Goal: Find specific page/section: Find specific page/section

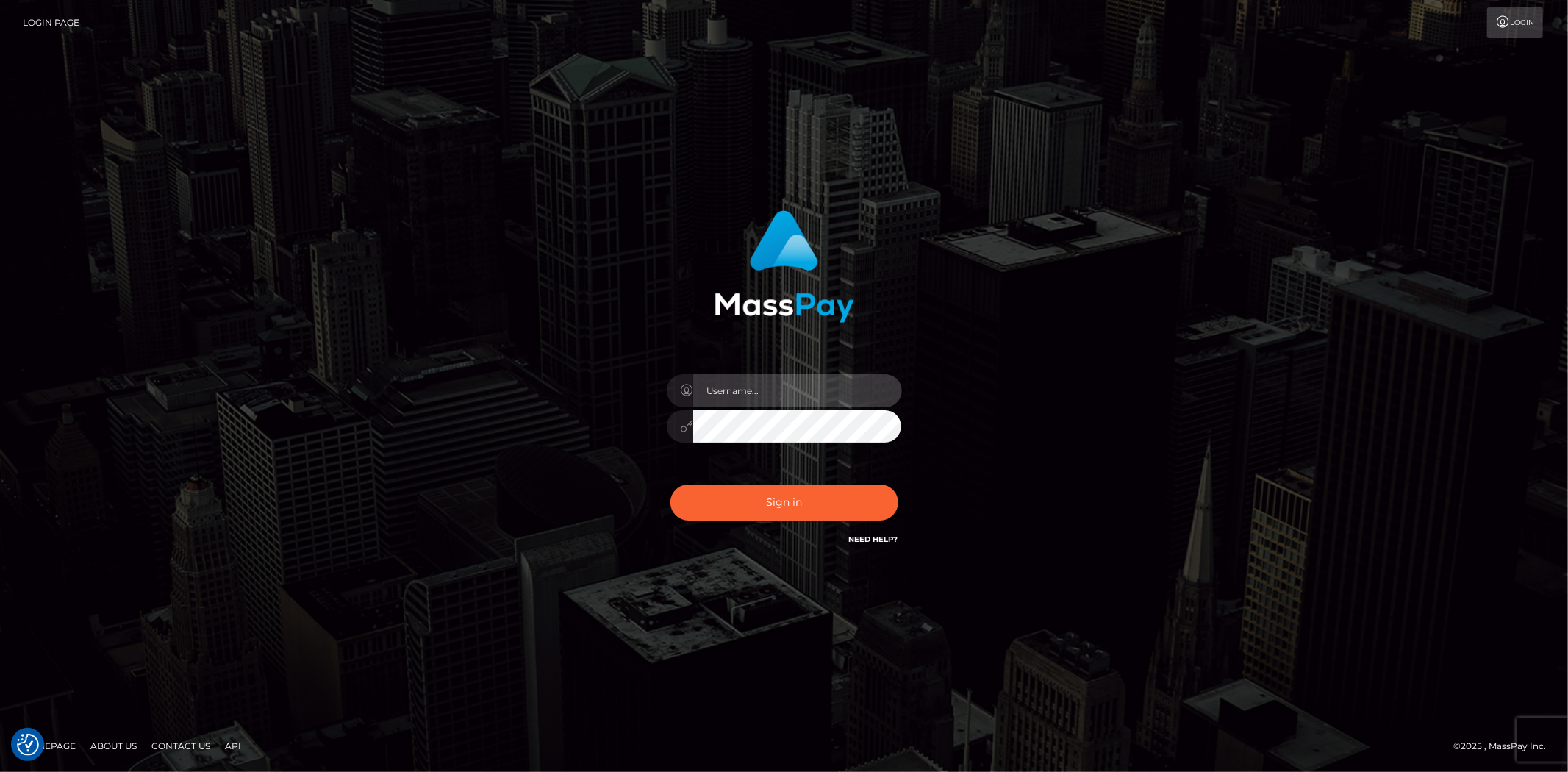
type input "Bern.Spree"
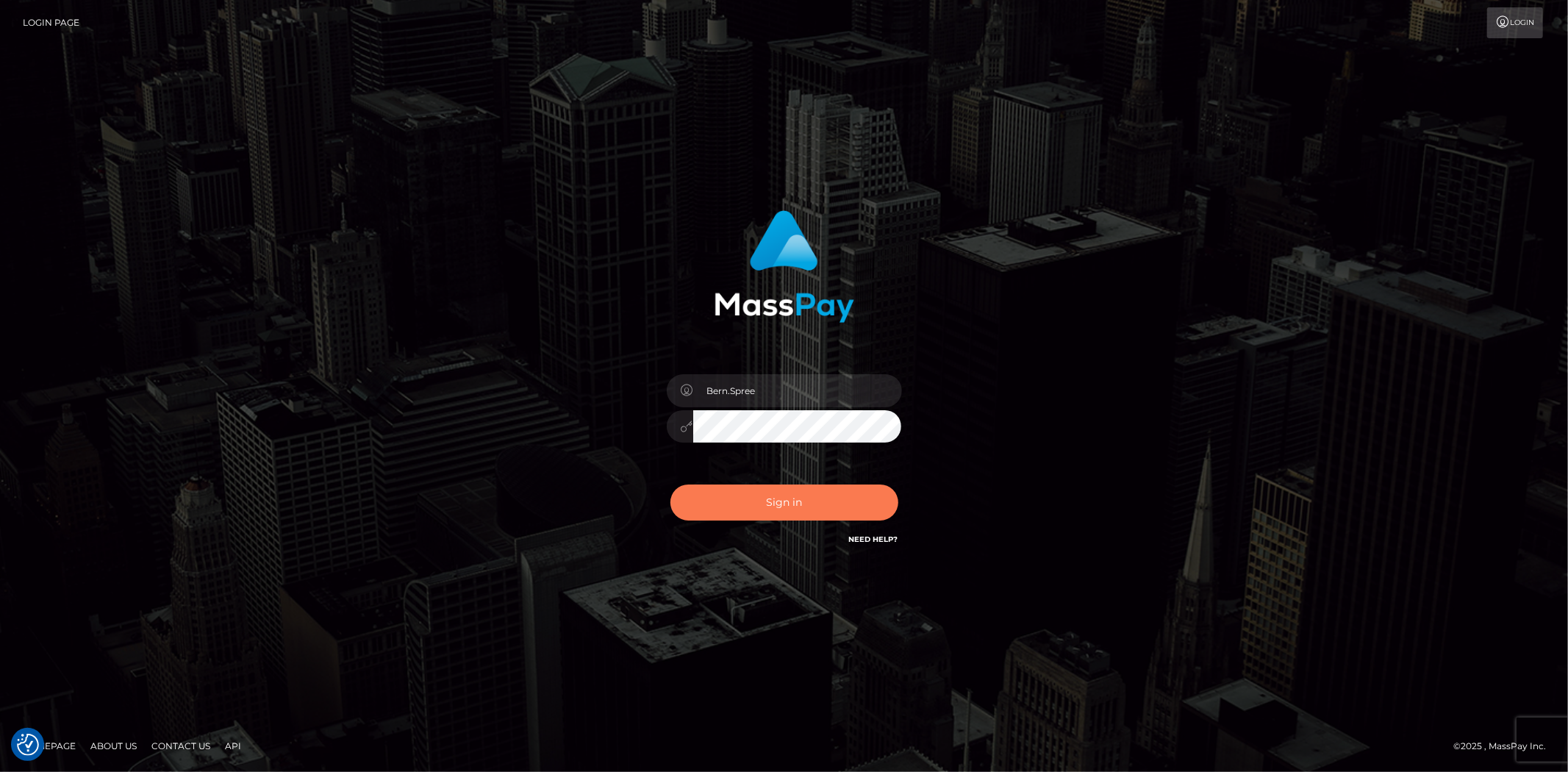
click at [767, 490] on button "Sign in" at bounding box center [784, 502] width 228 height 36
checkbox input "true"
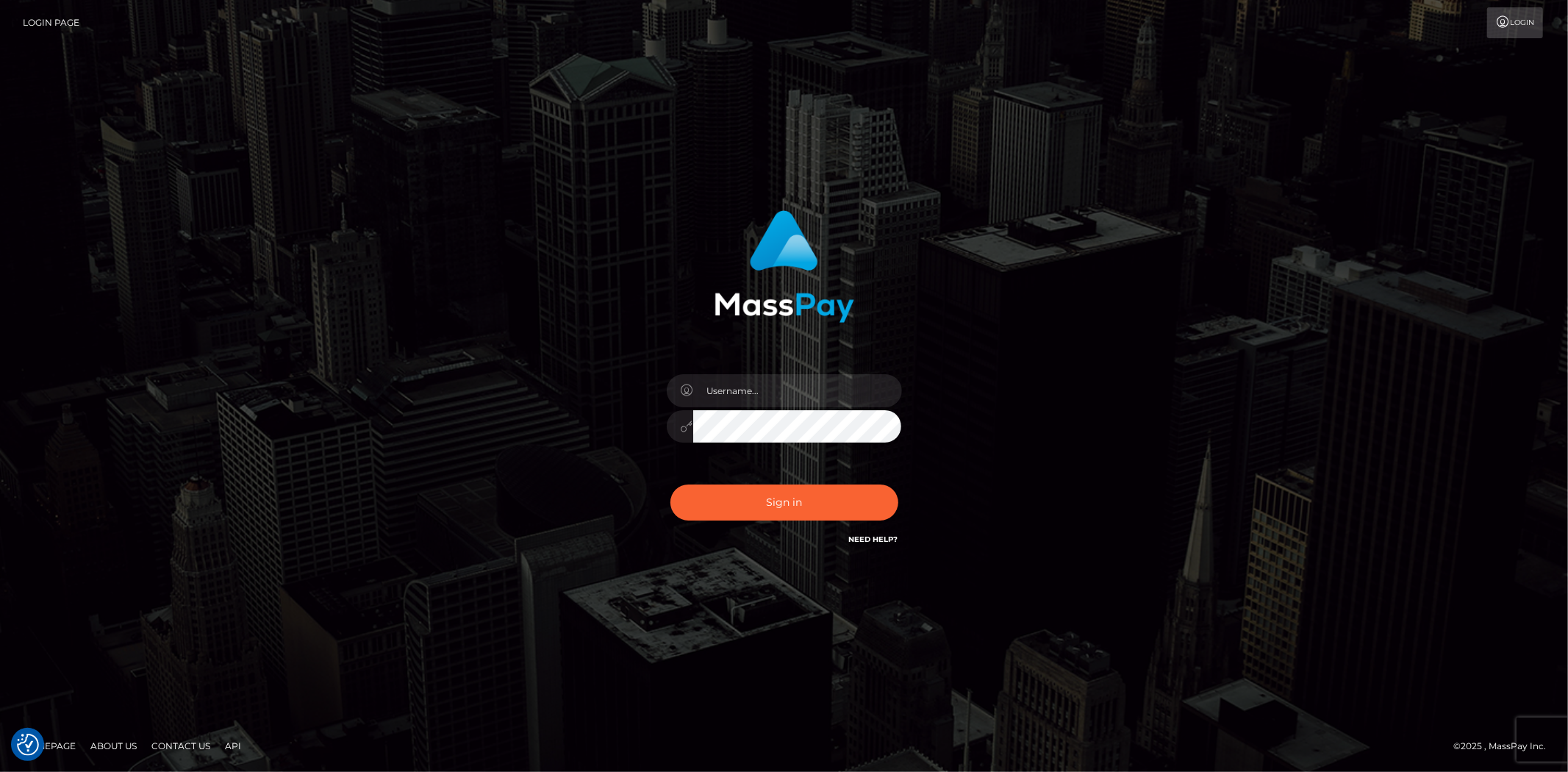
click at [778, 371] on div at bounding box center [784, 419] width 257 height 112
click at [791, 400] on input "text" at bounding box center [797, 390] width 209 height 33
type input "Bern.Spree"
click at [736, 501] on button "Sign in" at bounding box center [784, 502] width 228 height 36
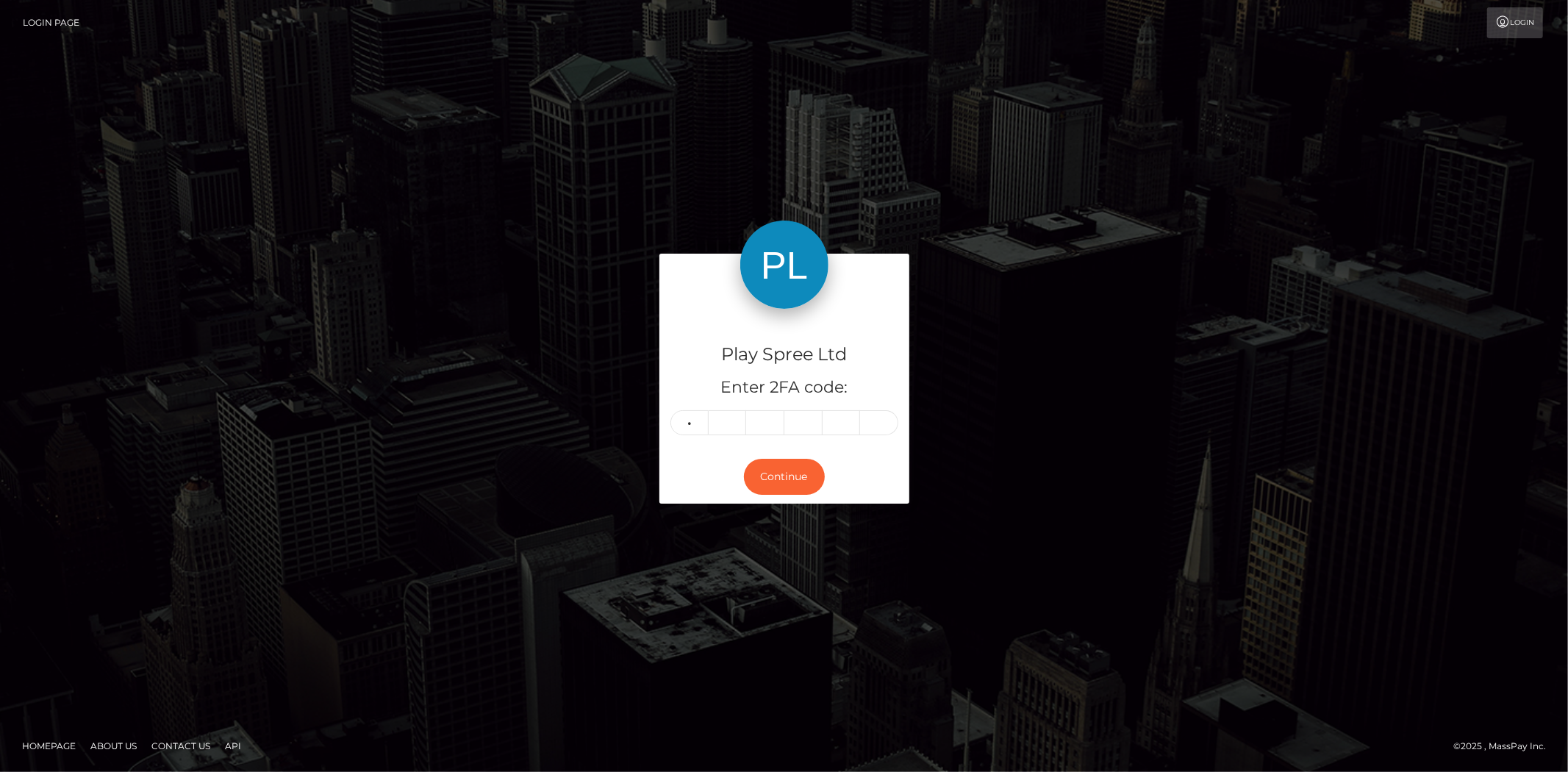
type input "3"
type input "7"
type input "6"
type input "5"
type input "2"
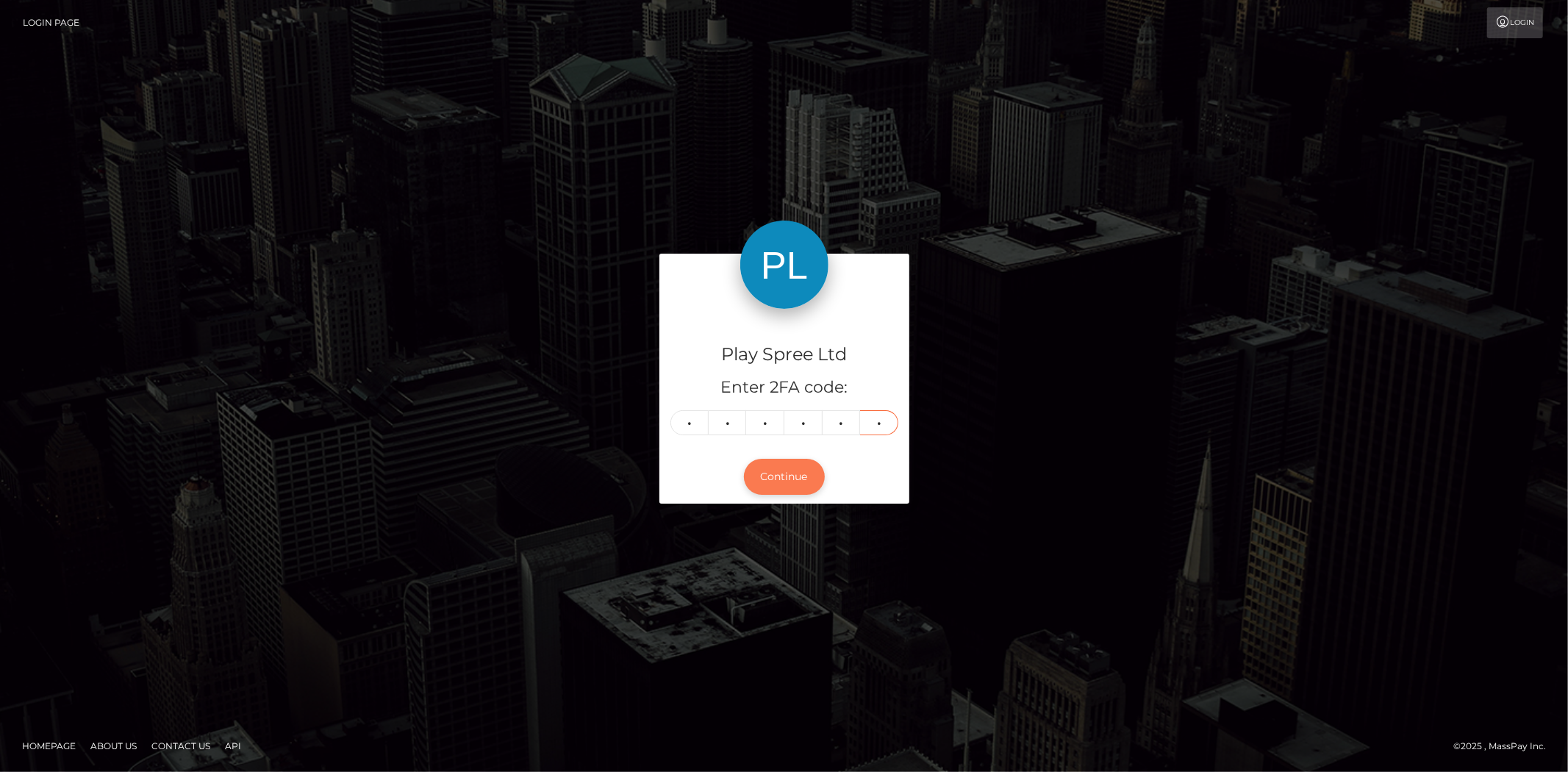
type input "8"
click at [773, 490] on button "Continue" at bounding box center [784, 477] width 81 height 36
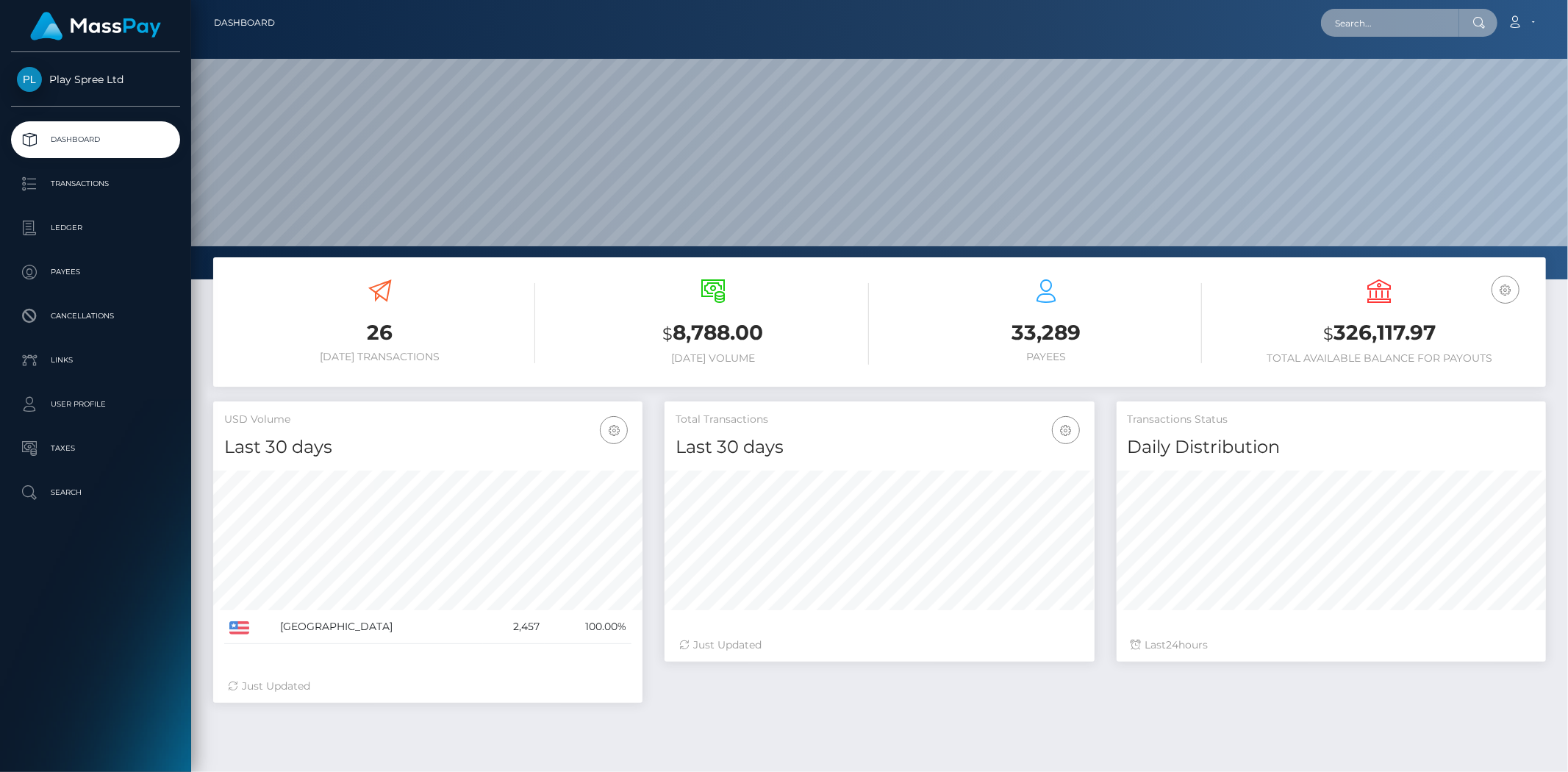
click at [1336, 22] on input "text" at bounding box center [1390, 22] width 138 height 28
paste input "1539087"
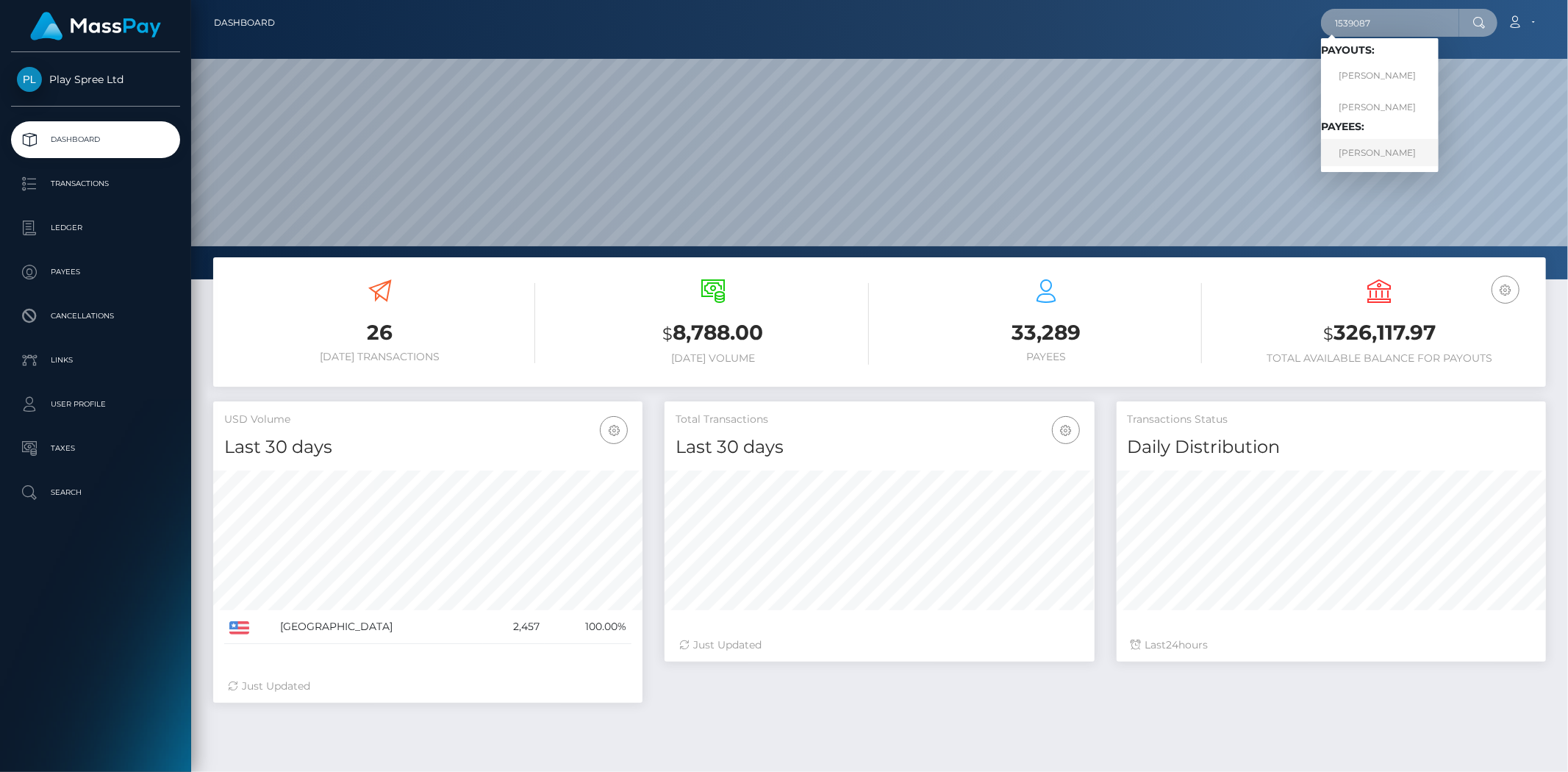
type input "1539087"
click at [1365, 143] on link "BROC ANTHONY SLEEK" at bounding box center [1380, 152] width 117 height 27
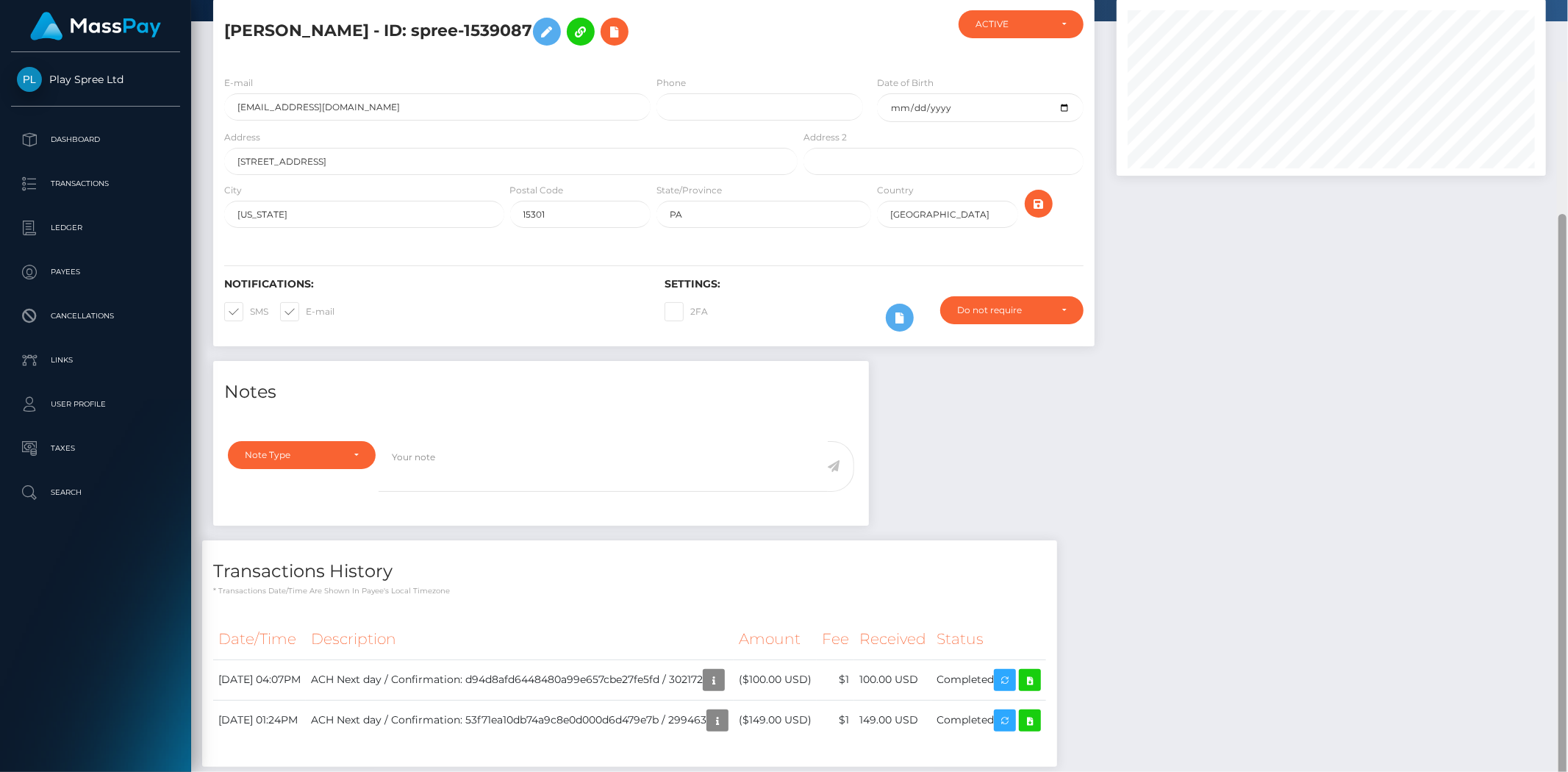
scroll to position [160, 0]
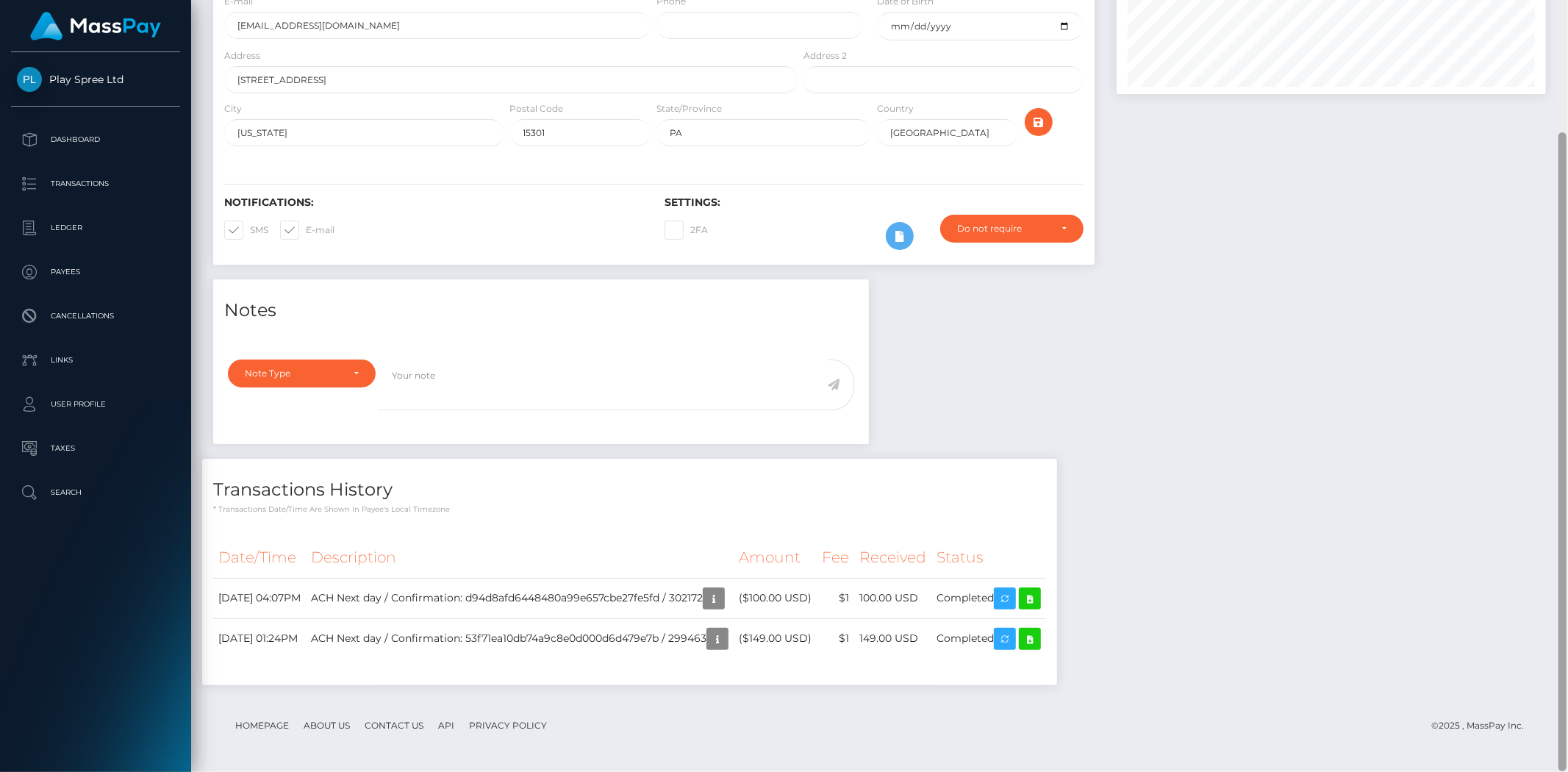
drag, startPoint x: 1568, startPoint y: 246, endPoint x: 1562, endPoint y: 91, distance: 155.1
click at [1562, 91] on div at bounding box center [1563, 386] width 11 height 772
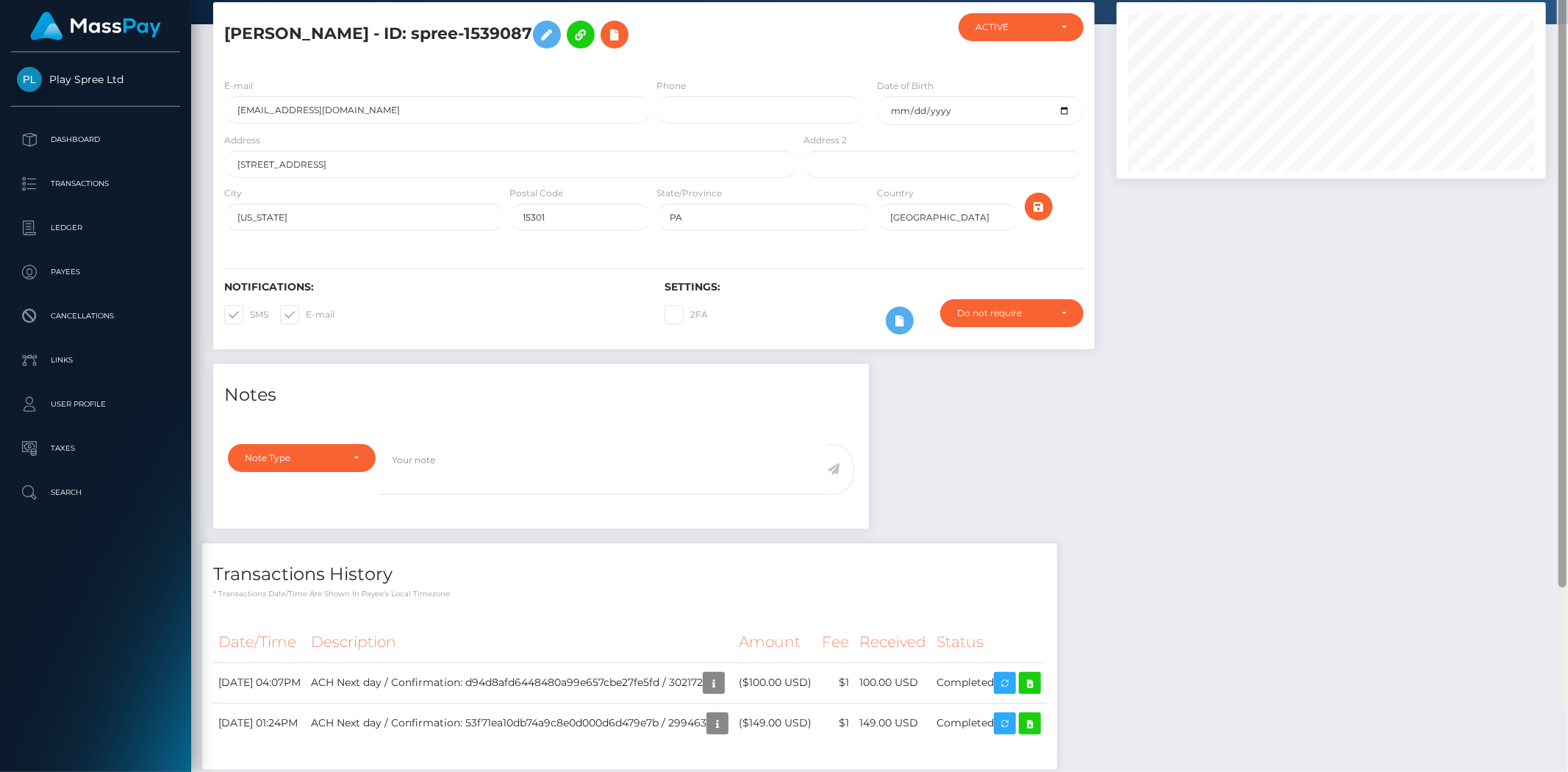
scroll to position [0, 0]
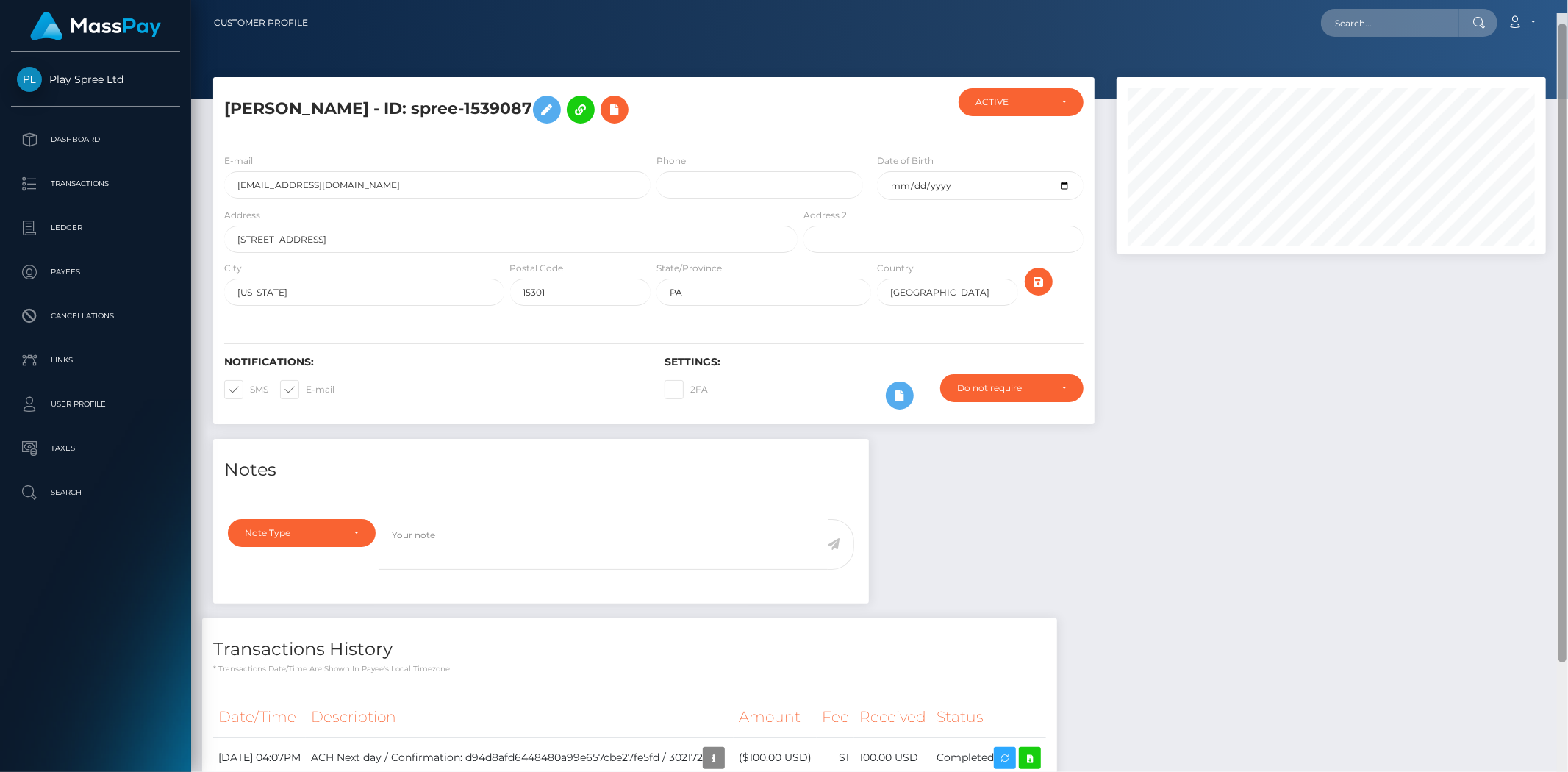
drag, startPoint x: 1563, startPoint y: 152, endPoint x: 1547, endPoint y: -2, distance: 154.8
click at [1547, 0] on html "Play Spree Ltd Dashboard Transactions Ledger Payees Cancellations" at bounding box center [784, 386] width 1568 height 772
click at [1359, 27] on input "text" at bounding box center [1390, 22] width 138 height 28
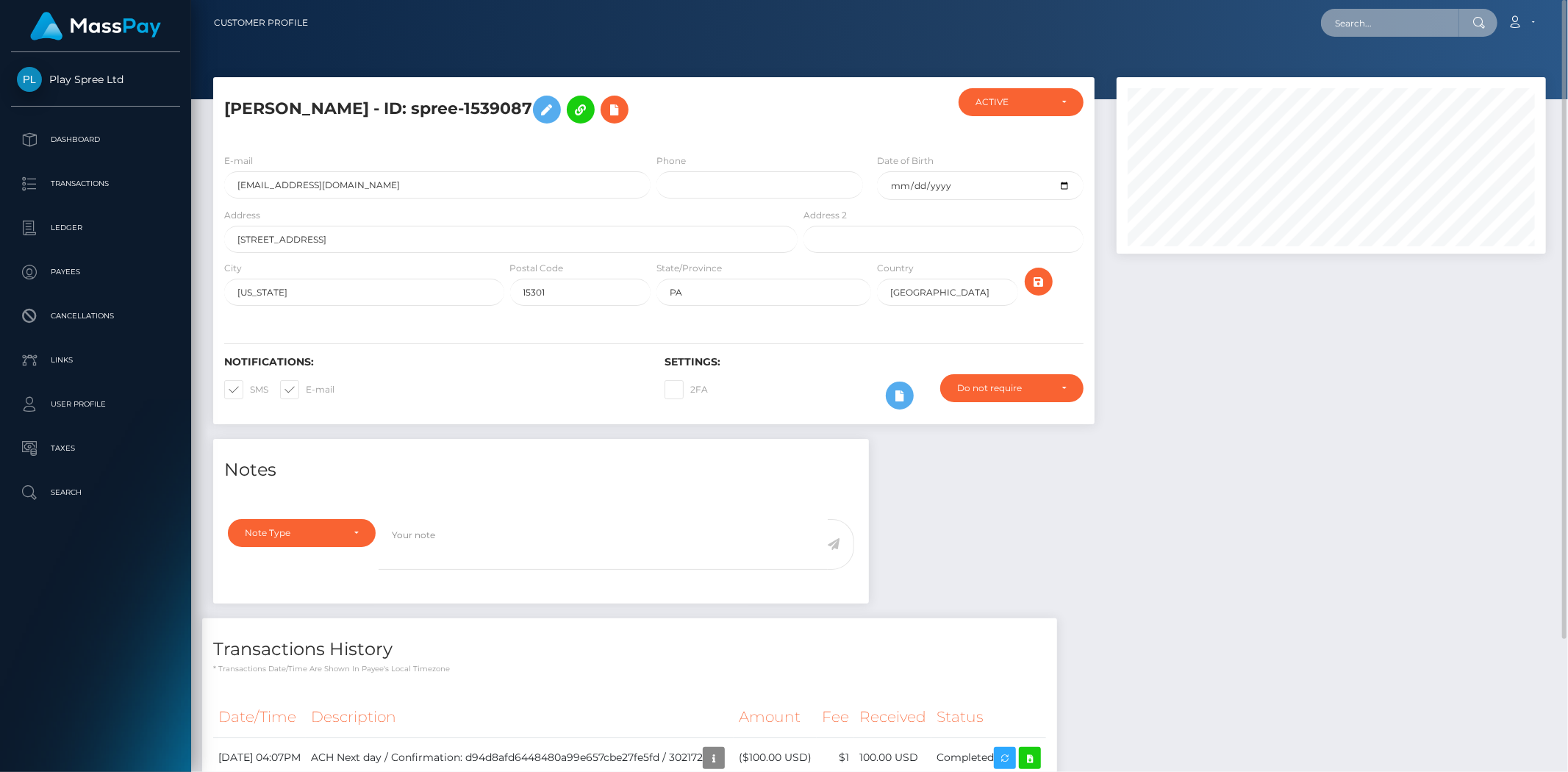
paste input "1302823"
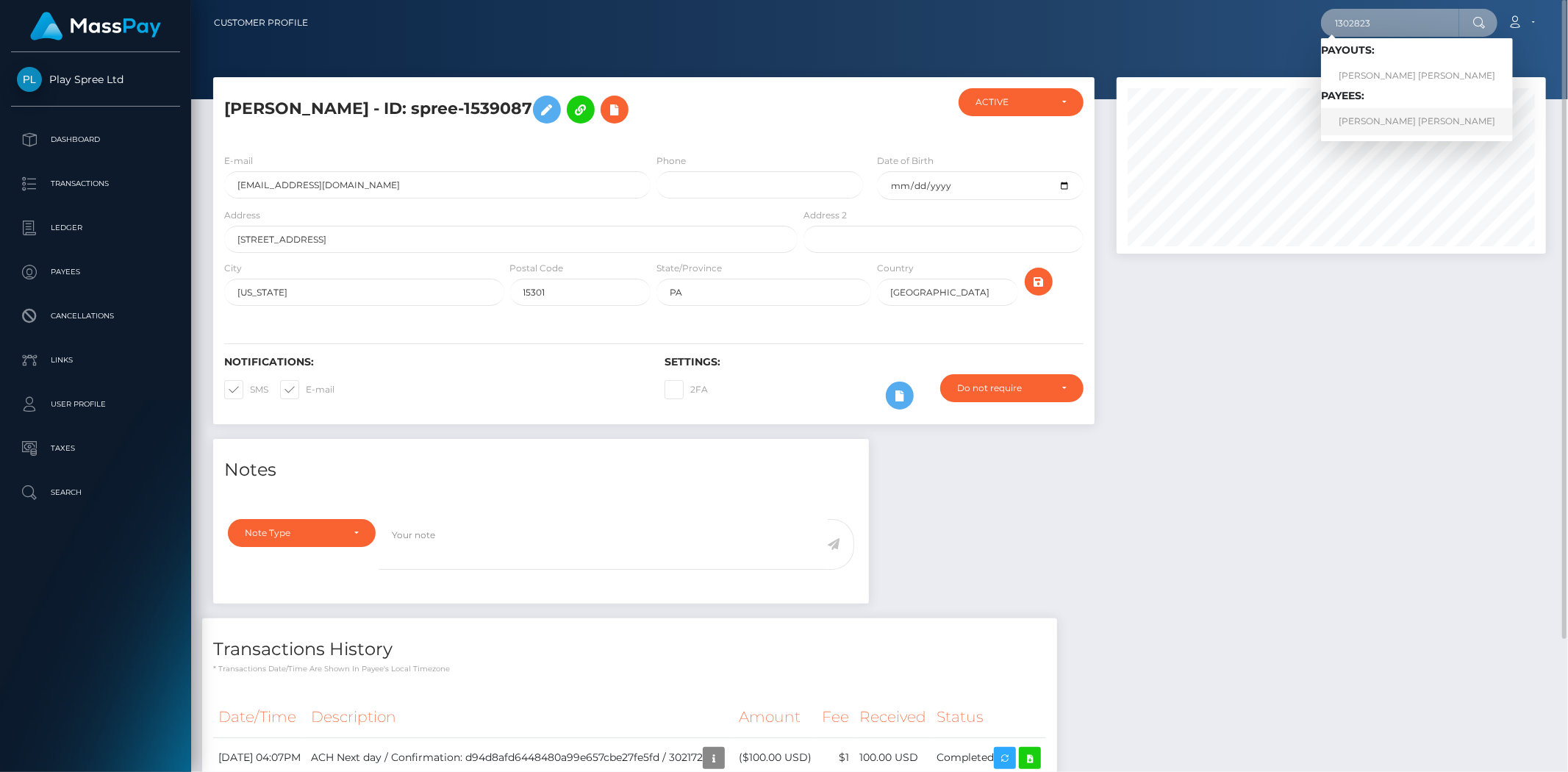
type input "1302823"
click at [1380, 117] on link "JOSE G TORRES SANDOVAL" at bounding box center [1417, 122] width 192 height 27
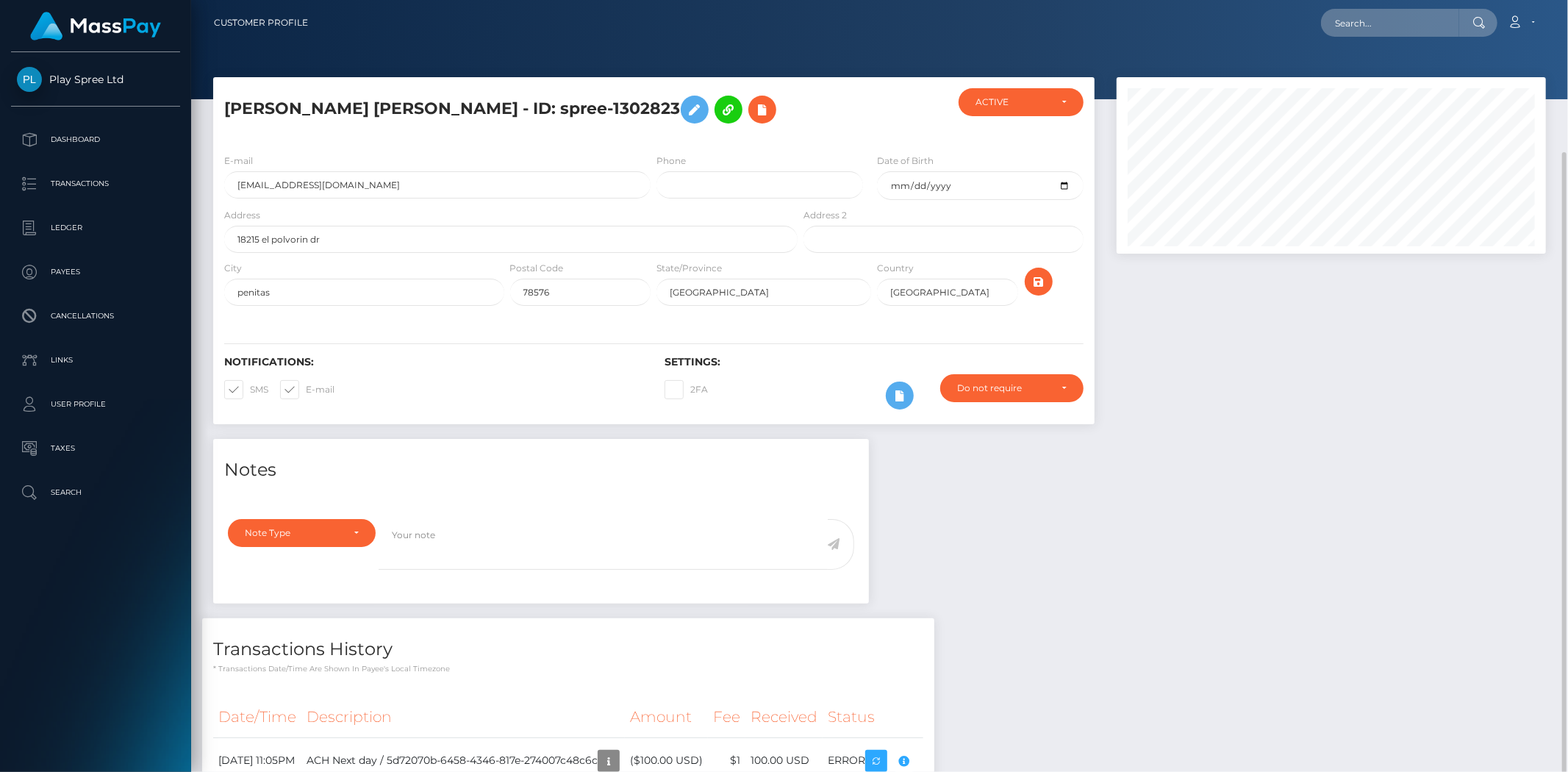
scroll to position [82, 0]
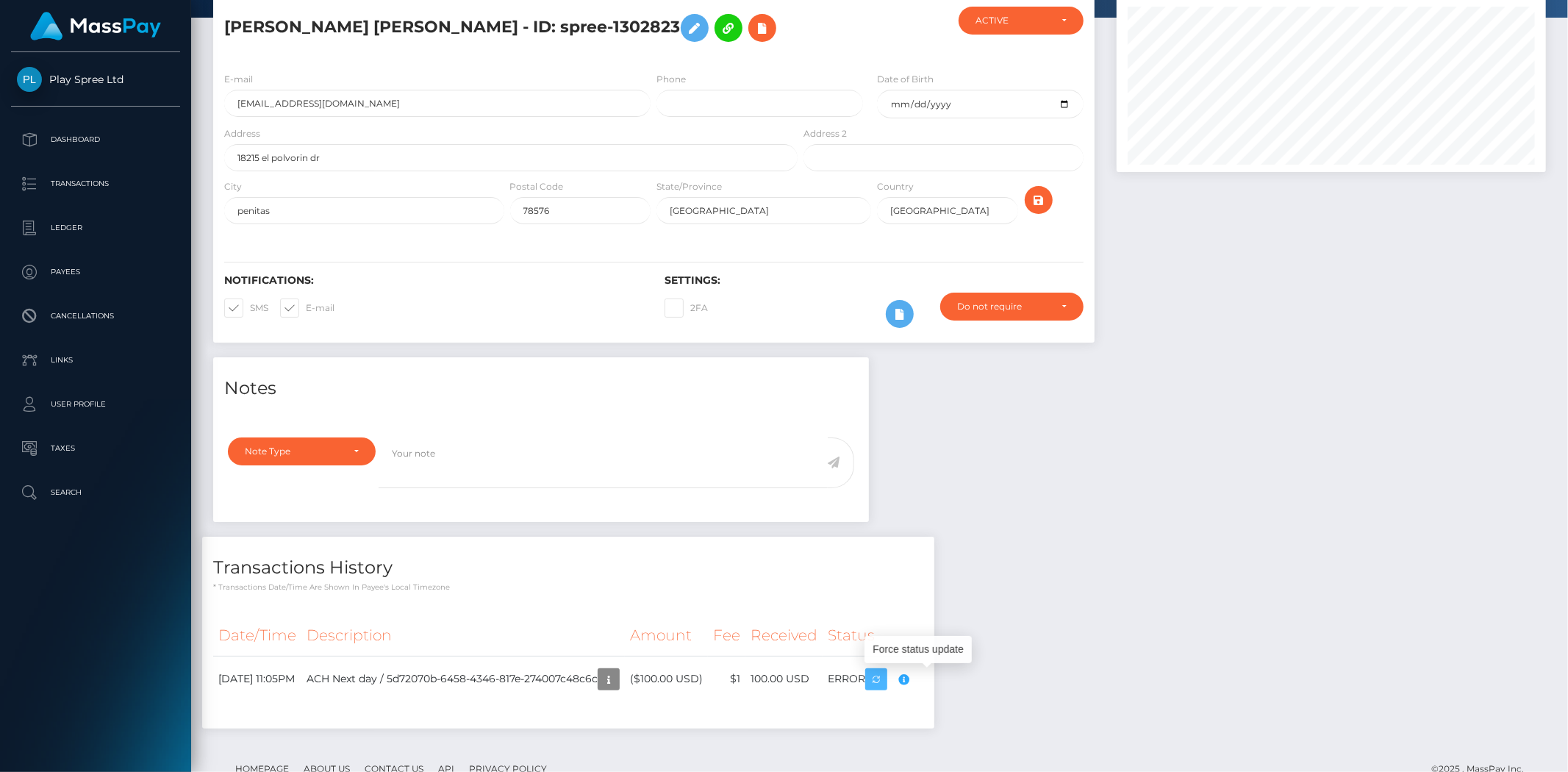
drag, startPoint x: 930, startPoint y: 677, endPoint x: 957, endPoint y: 677, distance: 27.0
click at [923, 677] on td "ERROR" at bounding box center [873, 680] width 100 height 47
drag, startPoint x: 1552, startPoint y: 544, endPoint x: 1568, endPoint y: 556, distance: 20.0
click at [1552, 544] on div "Notes Note Type Compliance Clear Compliance General Note Type" at bounding box center [880, 551] width 1356 height 386
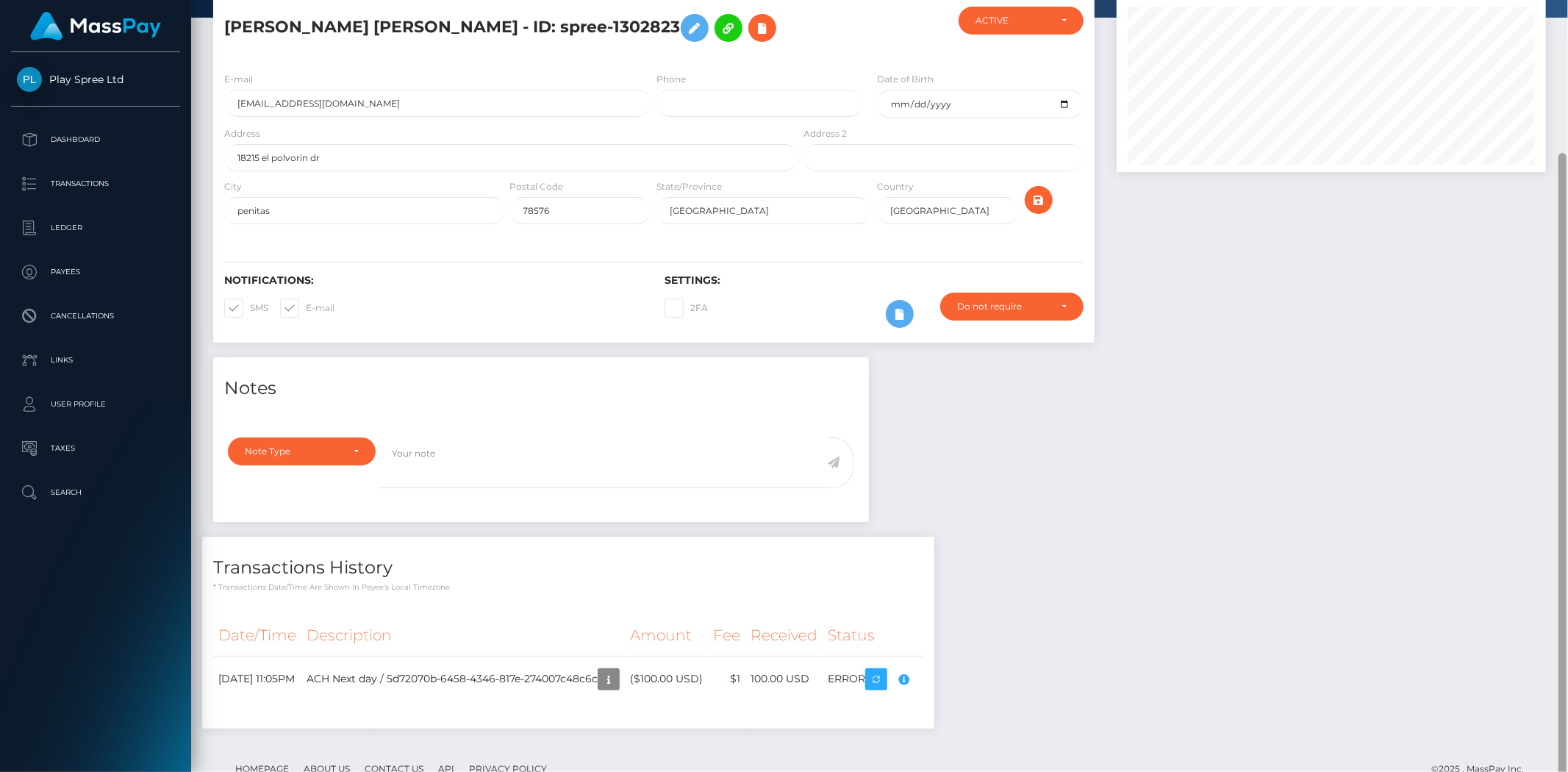
scroll to position [126, 0]
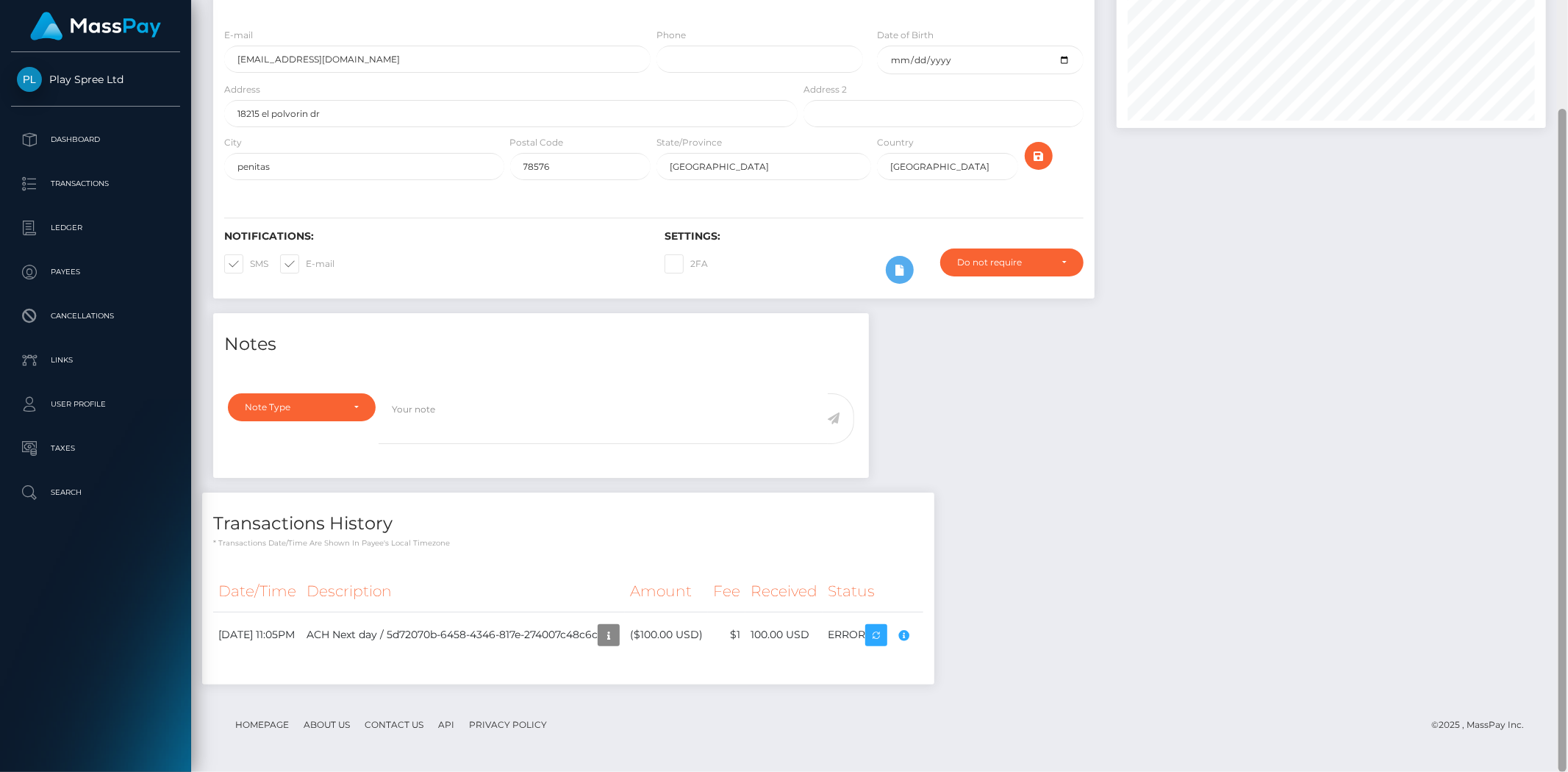
drag, startPoint x: 1568, startPoint y: 557, endPoint x: 945, endPoint y: 745, distance: 650.7
click at [1568, 679] on div at bounding box center [1563, 386] width 11 height 772
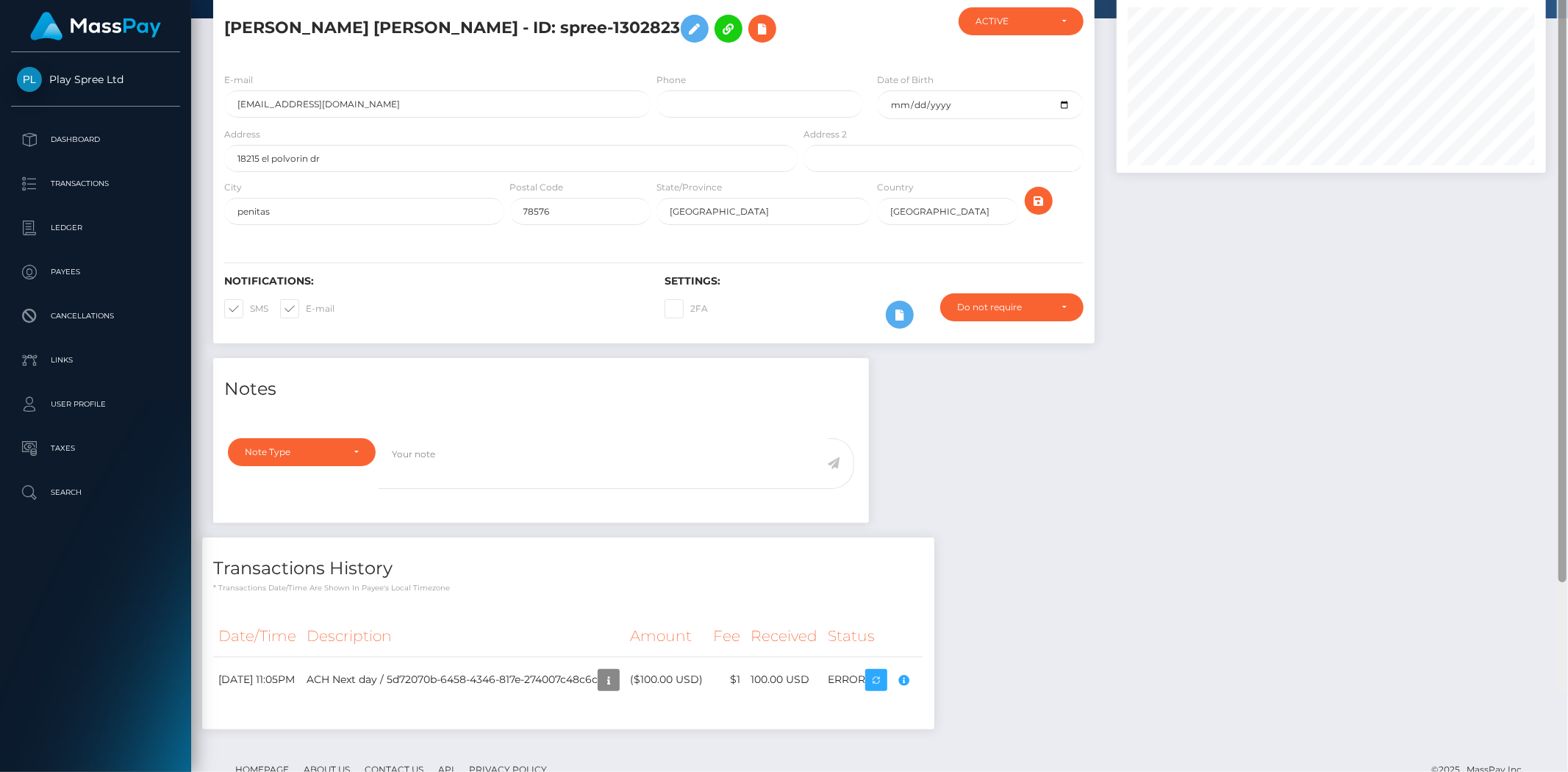
scroll to position [0, 0]
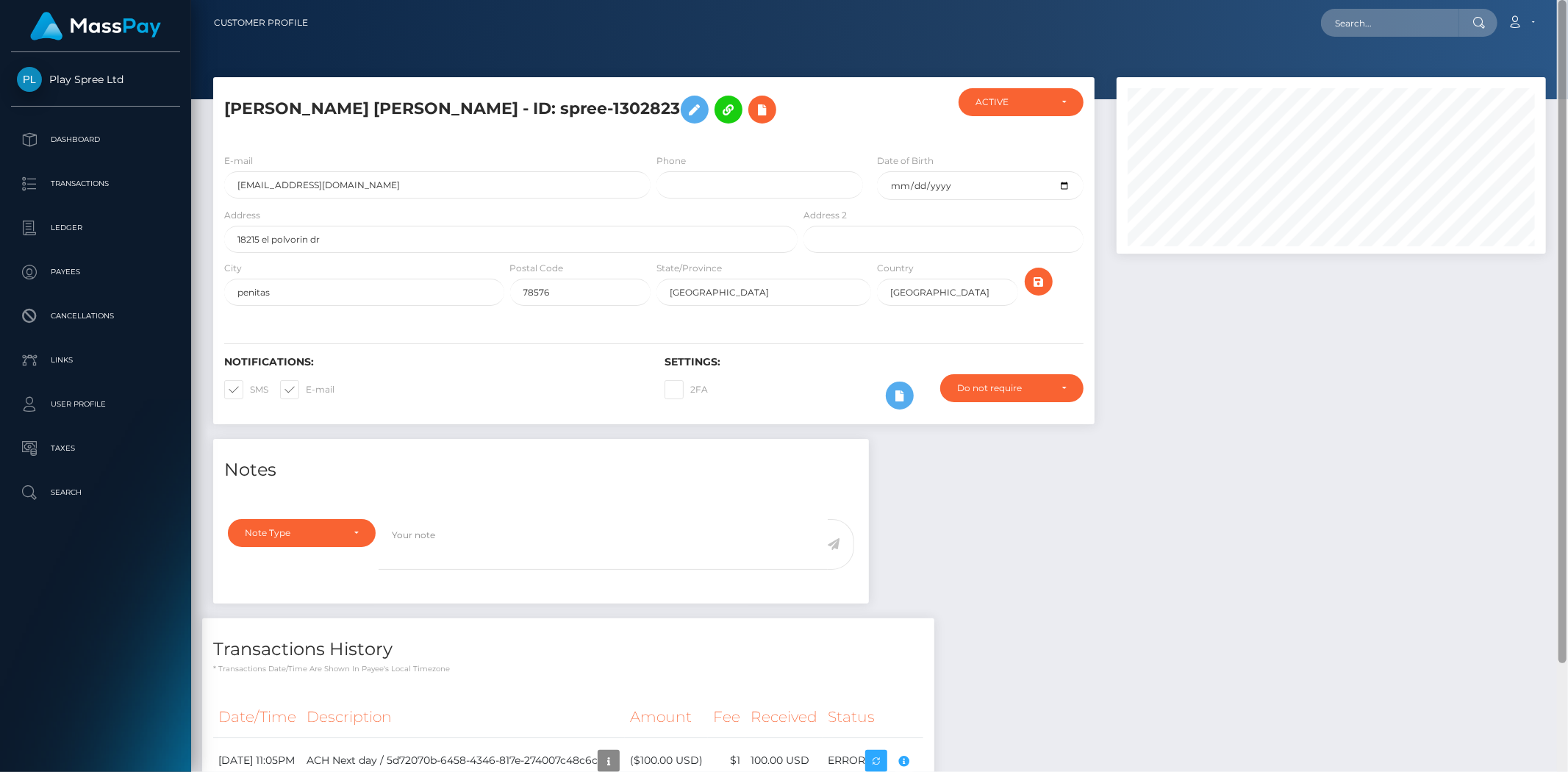
drag, startPoint x: 1564, startPoint y: 435, endPoint x: 1559, endPoint y: 119, distance: 316.0
click at [1559, 119] on div at bounding box center [1563, 332] width 8 height 664
drag, startPoint x: 502, startPoint y: 98, endPoint x: 619, endPoint y: 96, distance: 117.0
click at [619, 96] on h5 "JOSE G TORRES SANDOVAL - ID: spree-1302823" at bounding box center [507, 109] width 566 height 43
copy h5 "spree-1302823"
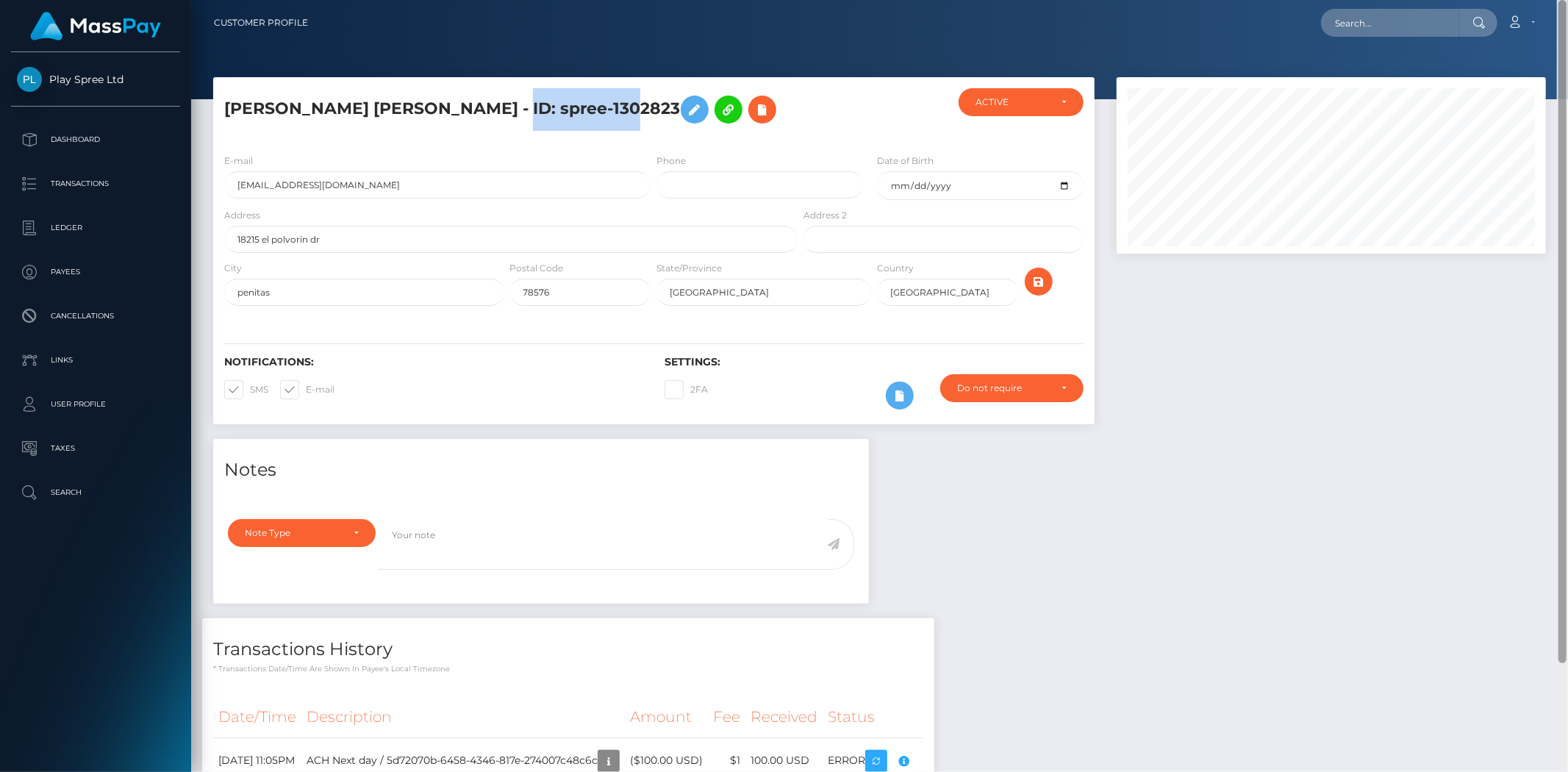
drag, startPoint x: 1564, startPoint y: 455, endPoint x: 1563, endPoint y: 285, distance: 170.0
click at [1563, 285] on div at bounding box center [1563, 332] width 8 height 664
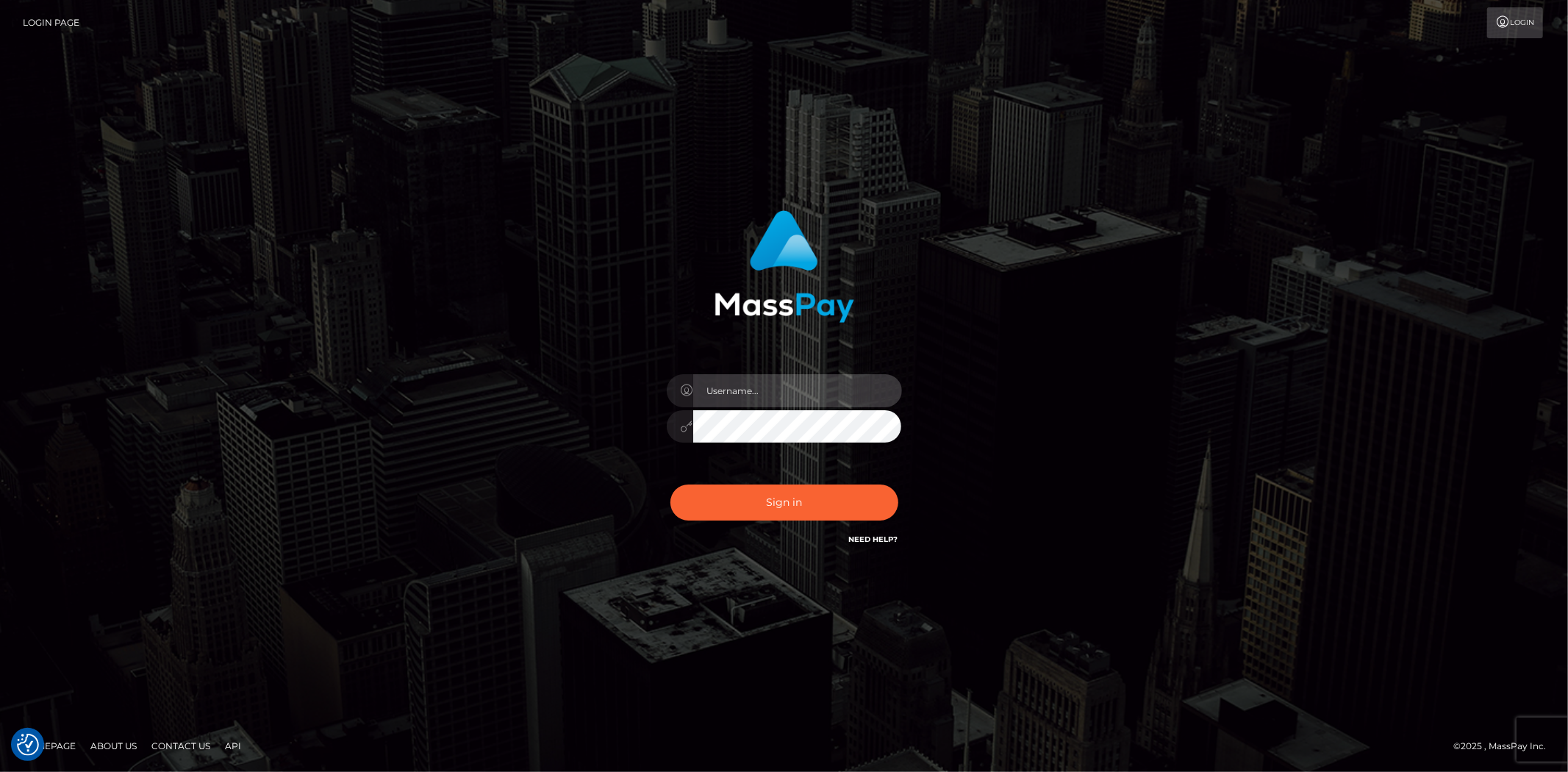
click at [754, 378] on input "text" at bounding box center [797, 390] width 209 height 33
type input "Bern.Spree"
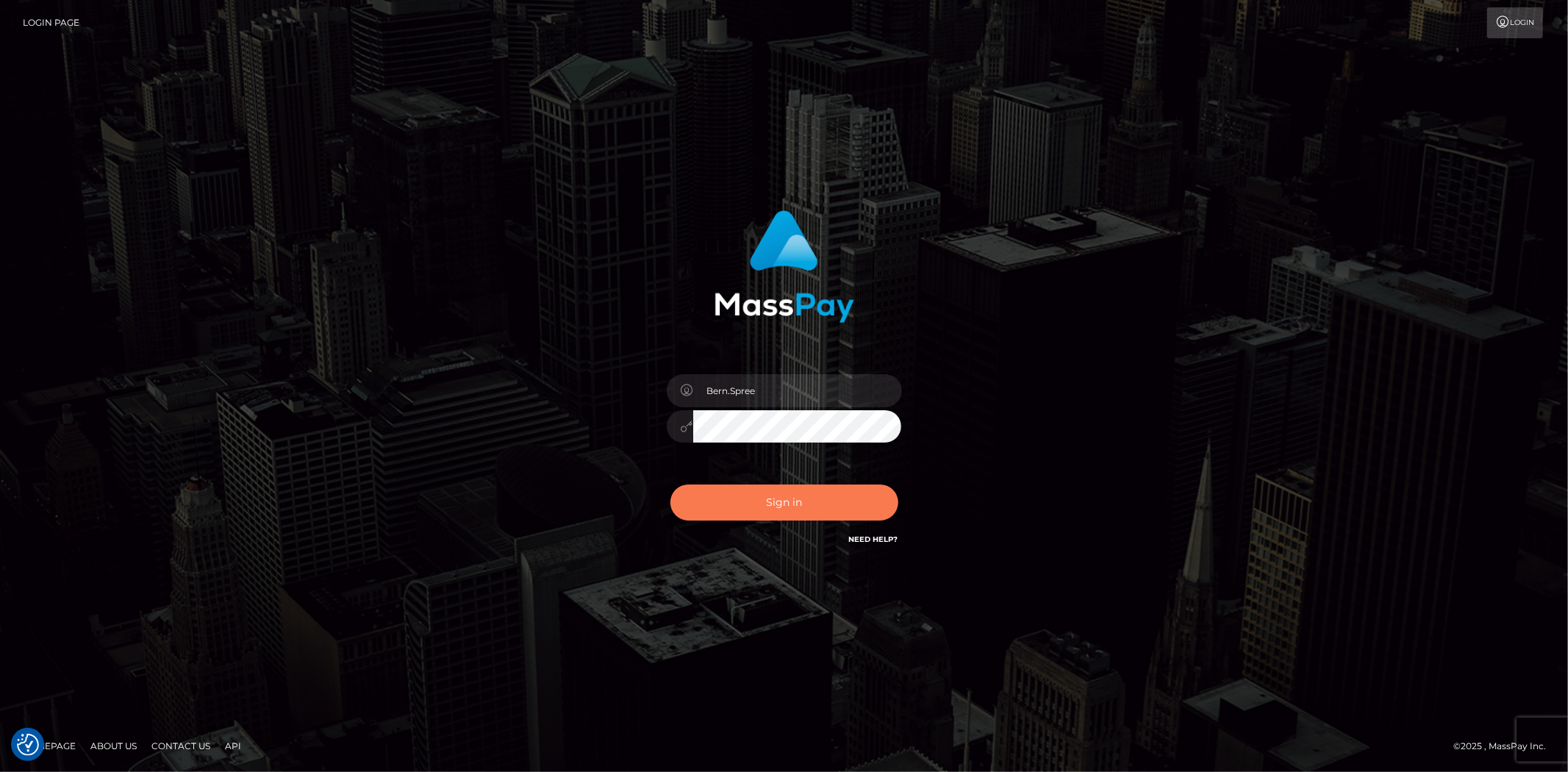
click at [760, 500] on button "Sign in" at bounding box center [784, 502] width 228 height 36
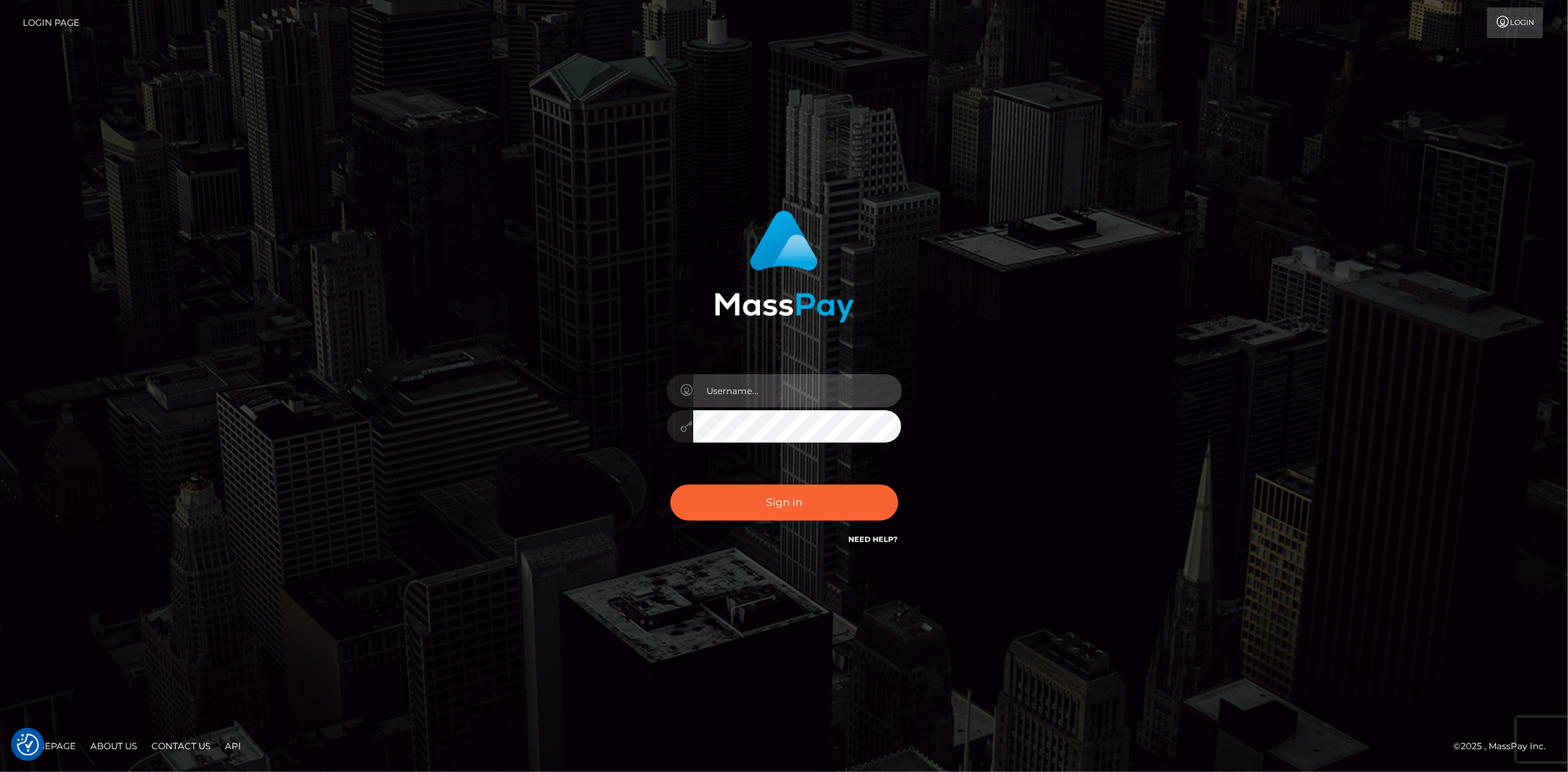
click at [722, 386] on input "text" at bounding box center [797, 390] width 209 height 33
type input "Bern.Spree"
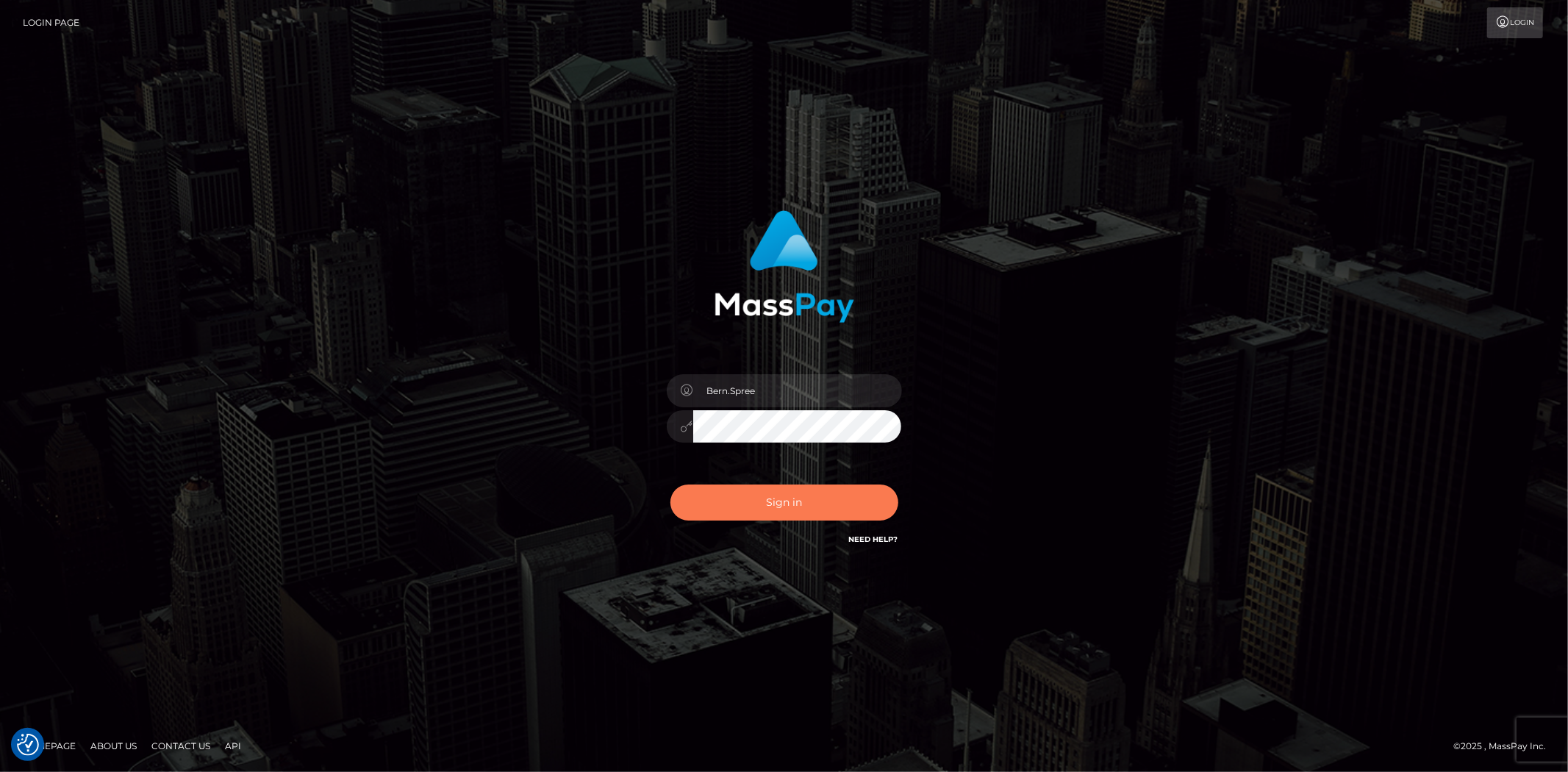
click at [748, 502] on button "Sign in" at bounding box center [784, 502] width 228 height 36
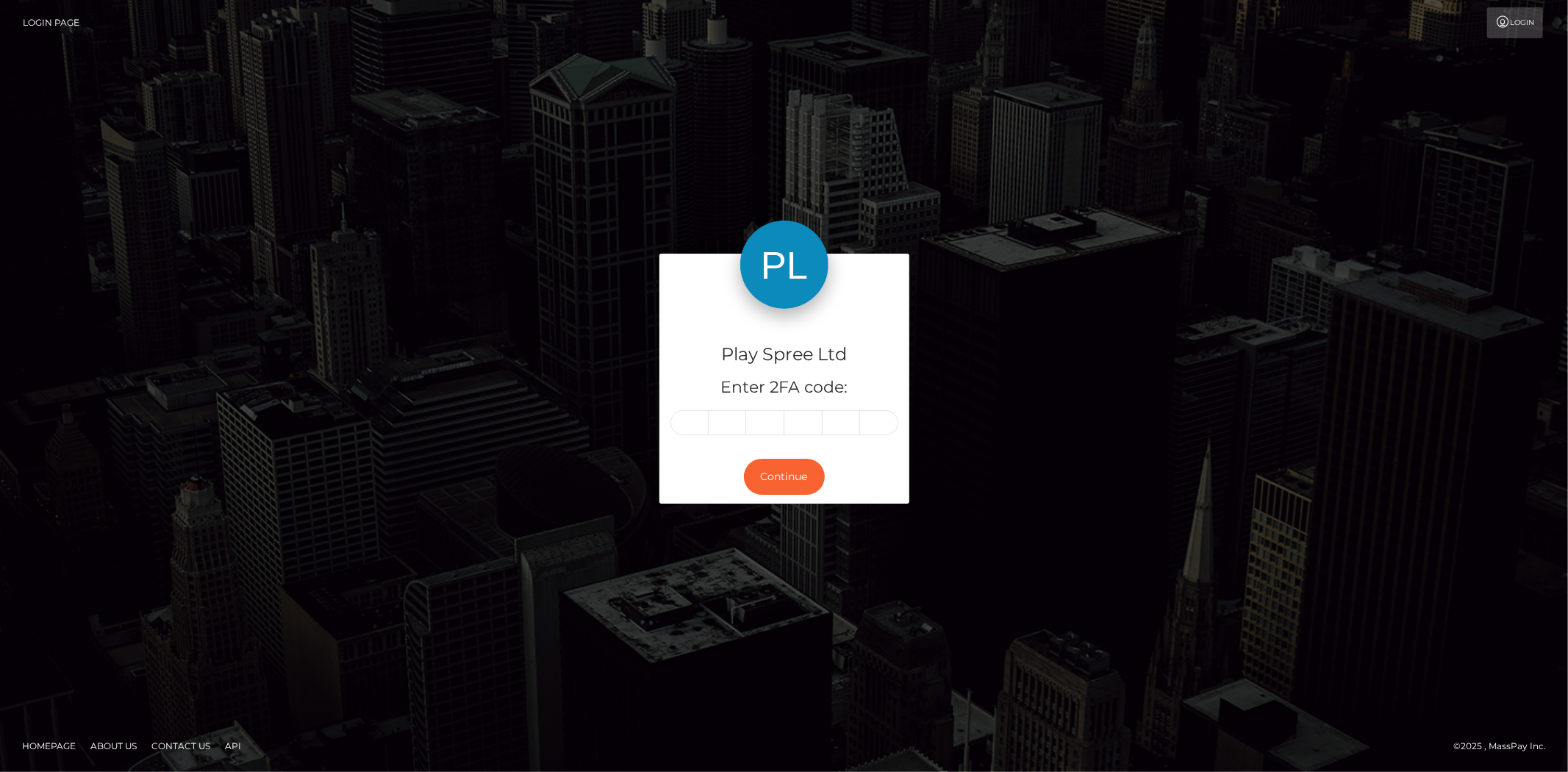
click at [691, 412] on input "text" at bounding box center [689, 423] width 39 height 25
type input "4"
type input "8"
type input "1"
type input "6"
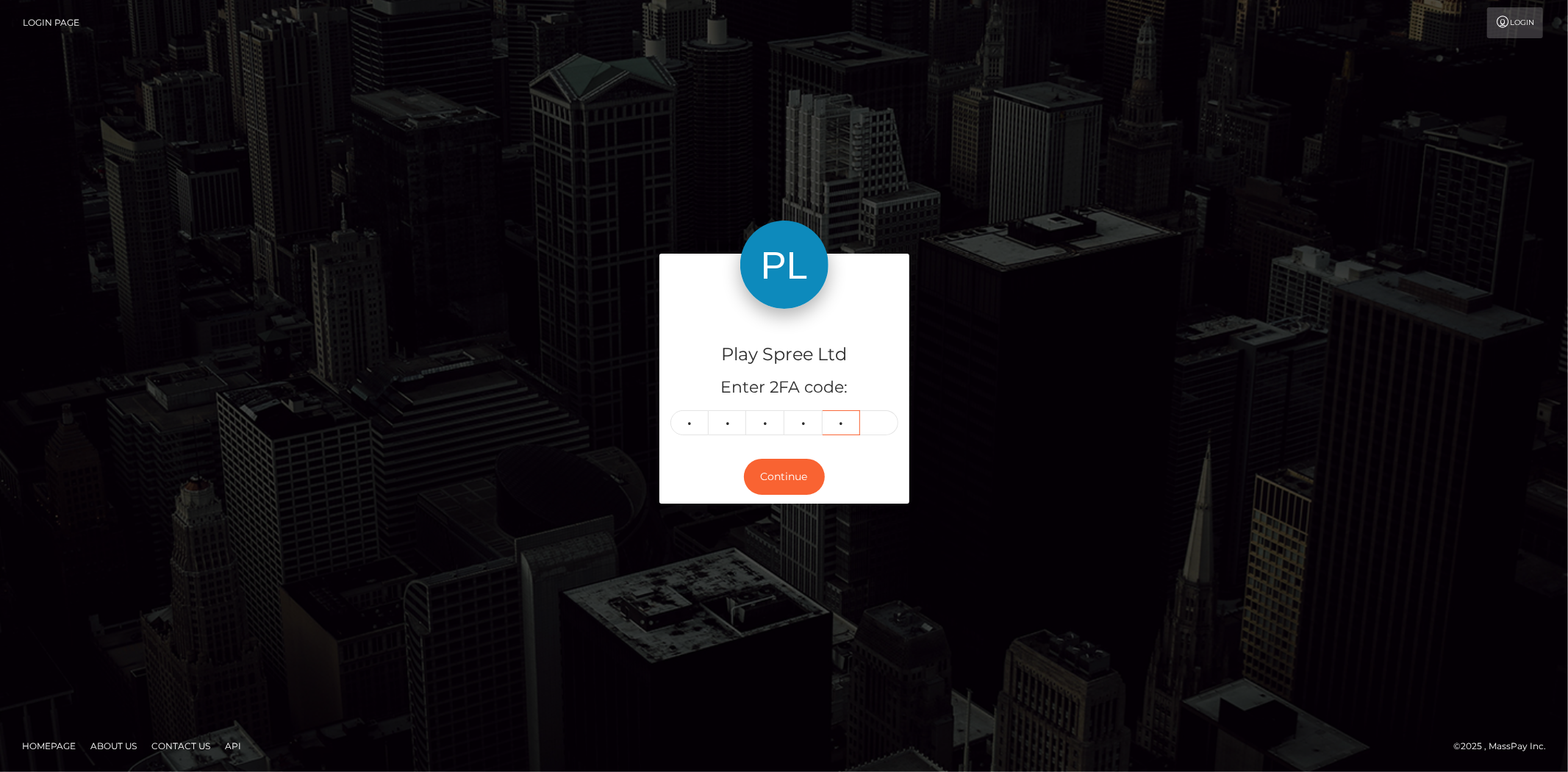
type input "8"
type input "3"
click at [771, 468] on button "Continue" at bounding box center [784, 477] width 81 height 36
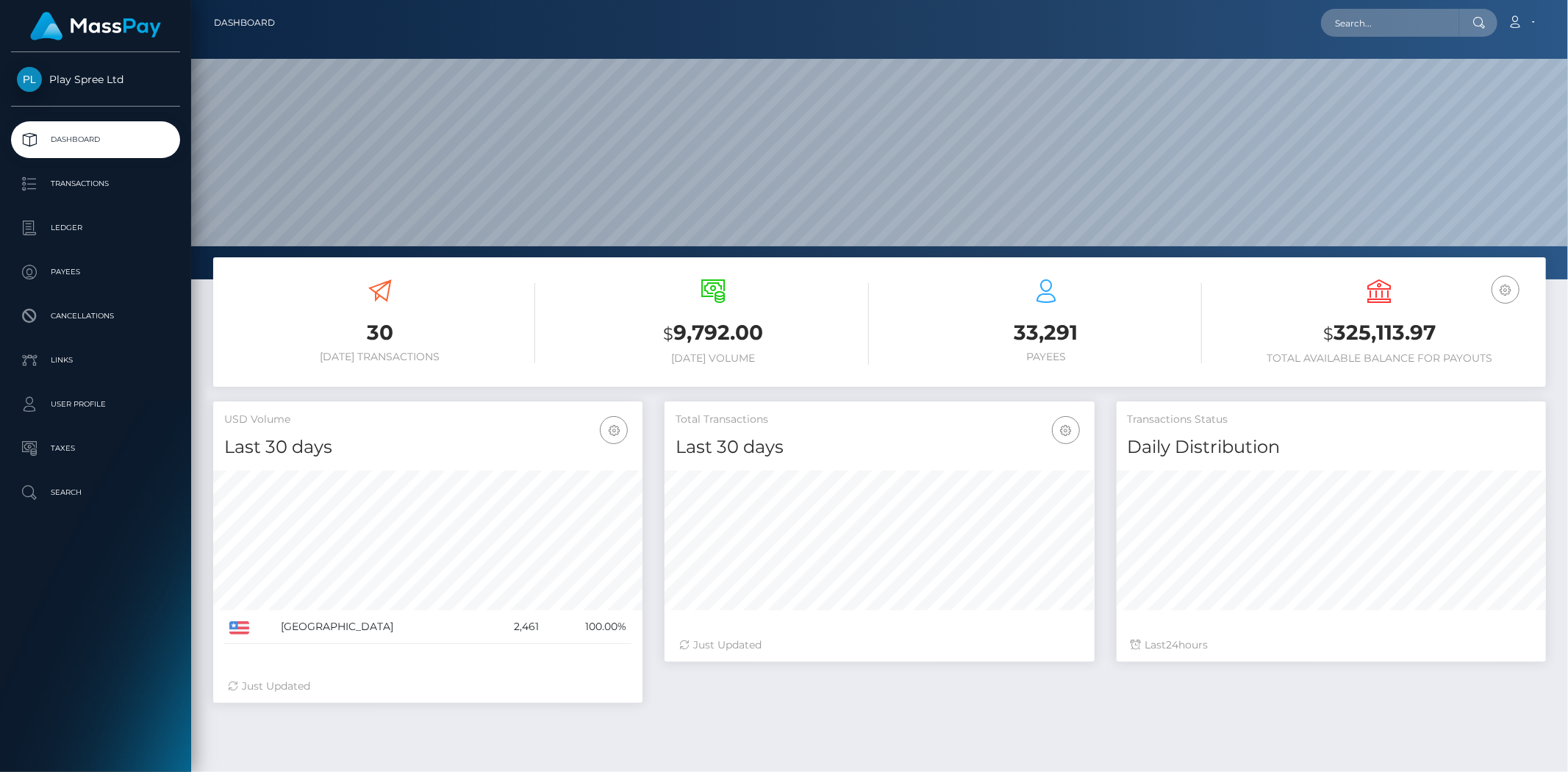
scroll to position [260, 429]
click at [1372, 17] on input "text" at bounding box center [1390, 22] width 138 height 28
paste input "1411779"
type input "1411779"
click at [1371, 82] on link "KRISTINA MARIE JOHNSON" at bounding box center [1380, 76] width 117 height 27
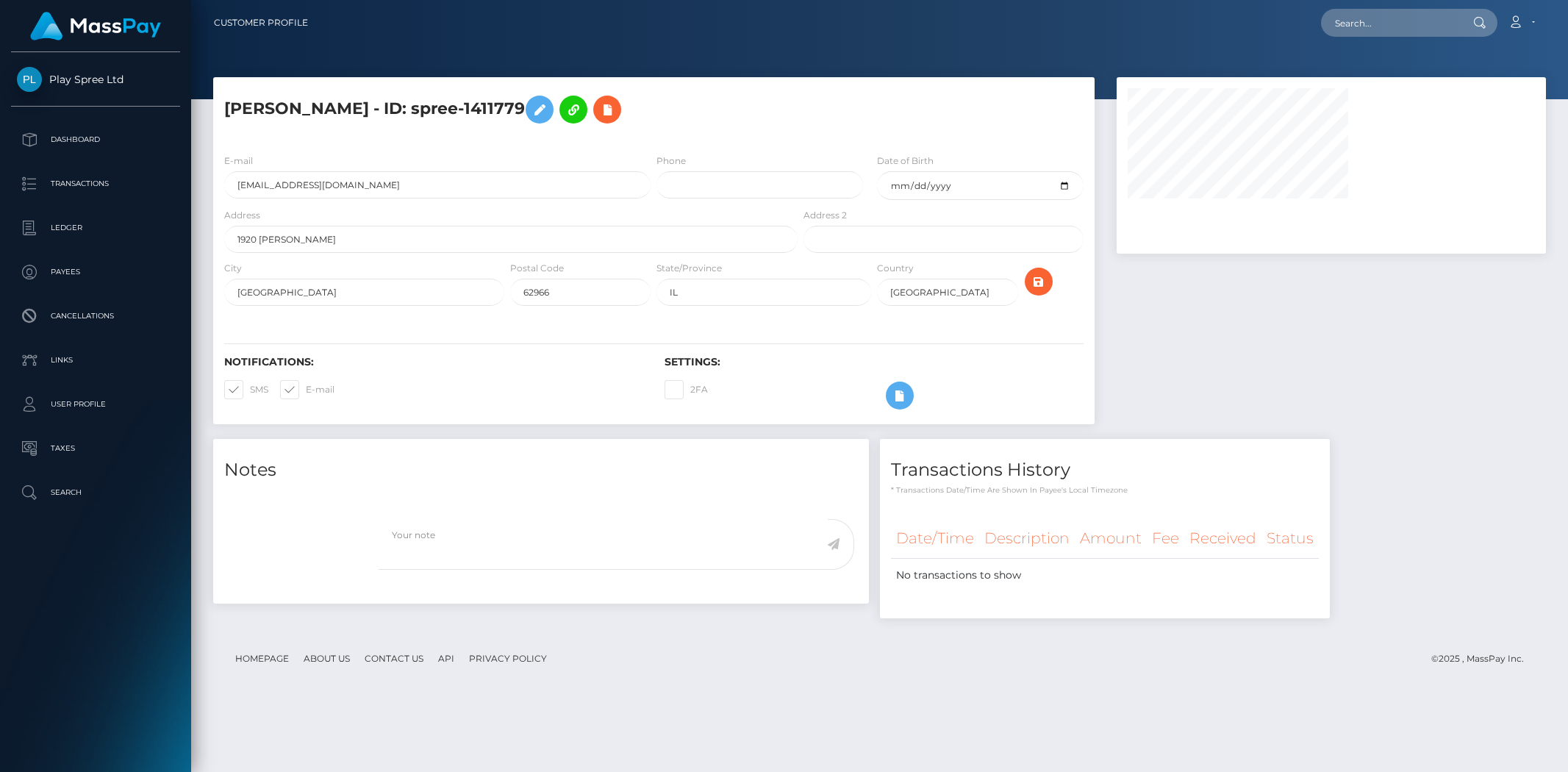
select select
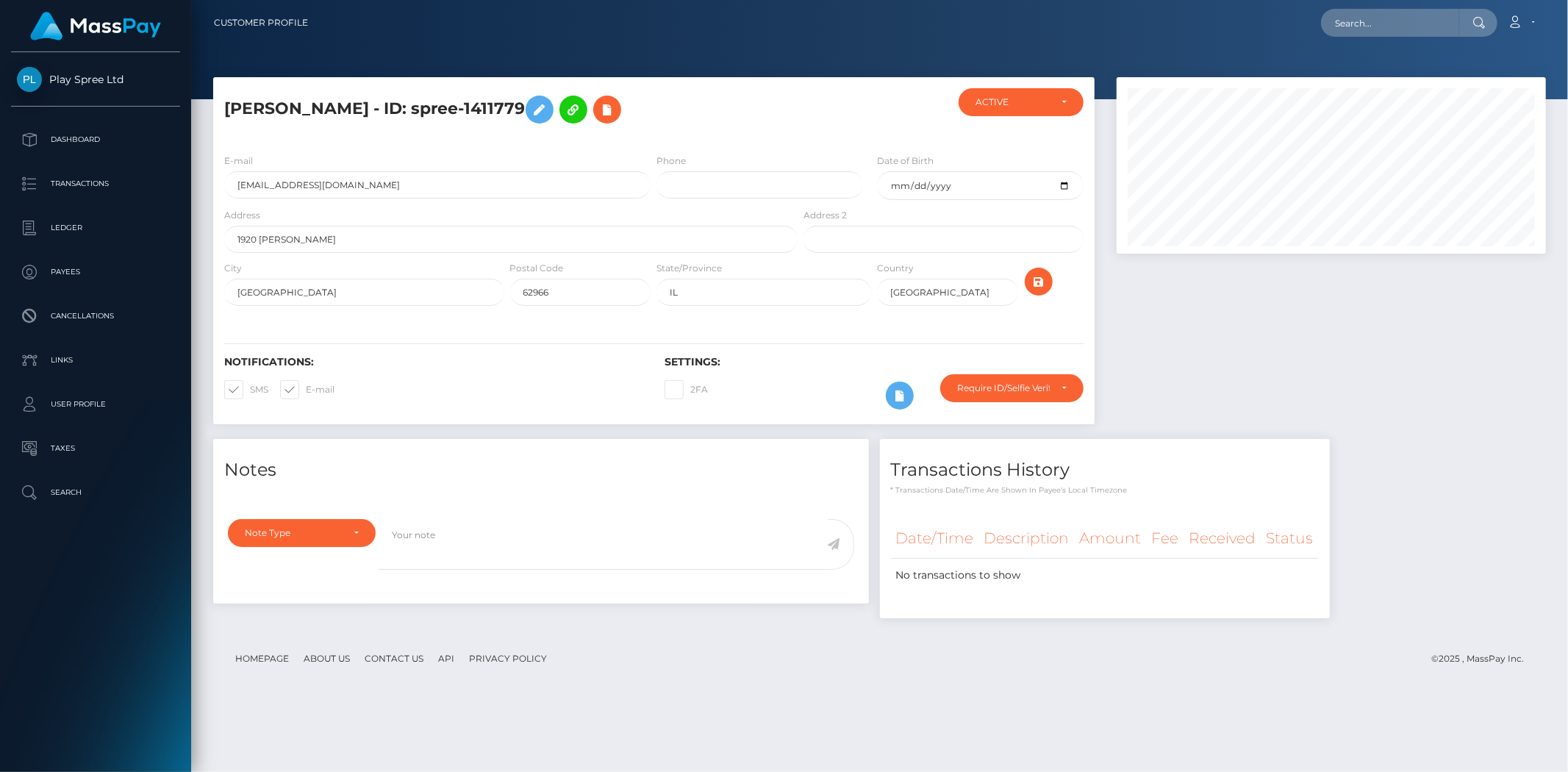
scroll to position [177, 429]
click at [1347, 12] on input "text" at bounding box center [1390, 22] width 138 height 28
paste input "6c223280-7d5a-43ae-abd9-9c97b923cb06"
click at [1365, 25] on input "6c223280-7d5a-43ae-abd9-9c97b923cb06" at bounding box center [1390, 22] width 138 height 28
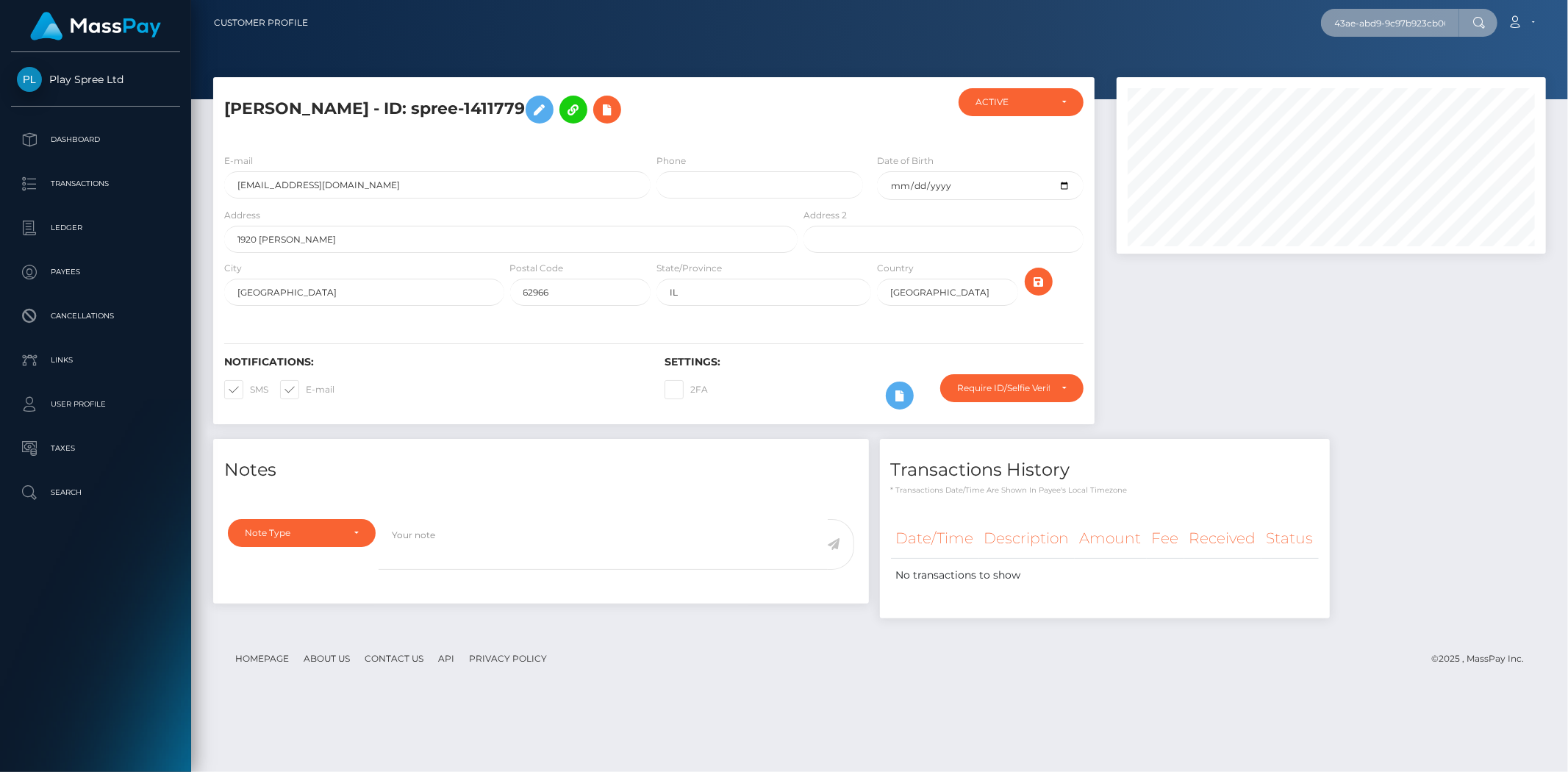
click at [1365, 25] on input "6c223280-7d5a-43ae-abd9-9c97b923cb06" at bounding box center [1390, 22] width 138 height 28
type input "6c223280-7d5a-43ae-abd9-9c97b923cb06"
click at [1403, 18] on input "6c223280-7d5a-43ae-abd9-9c97b923cb06" at bounding box center [1390, 22] width 138 height 28
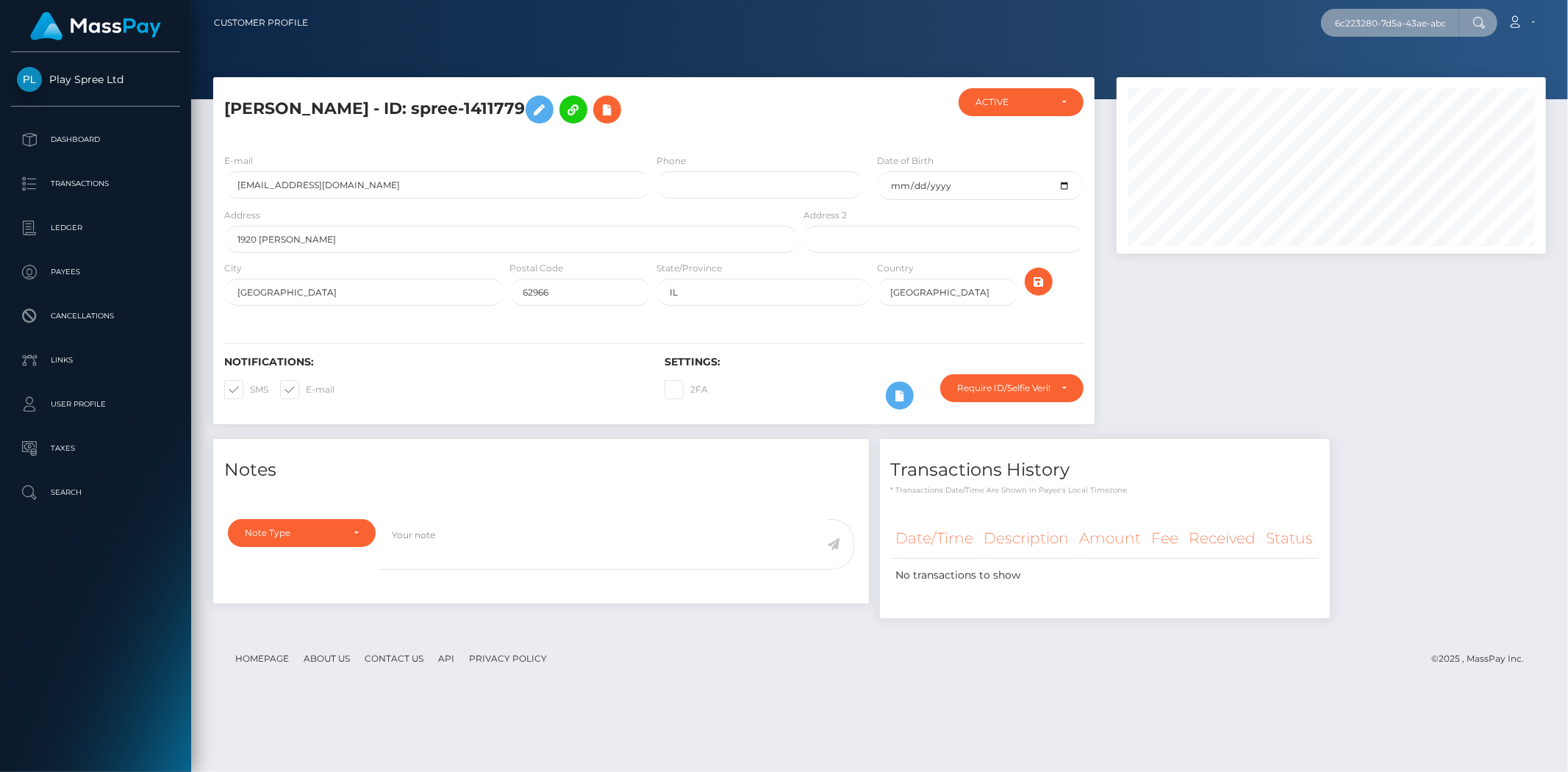
click at [1403, 18] on input "6c223280-7d5a-43ae-abd9-9c97b923cb06" at bounding box center [1390, 22] width 138 height 28
click at [1421, 350] on div at bounding box center [1332, 258] width 452 height 362
click at [1368, 14] on input "text" at bounding box center [1390, 22] width 138 height 28
paste input "344438"
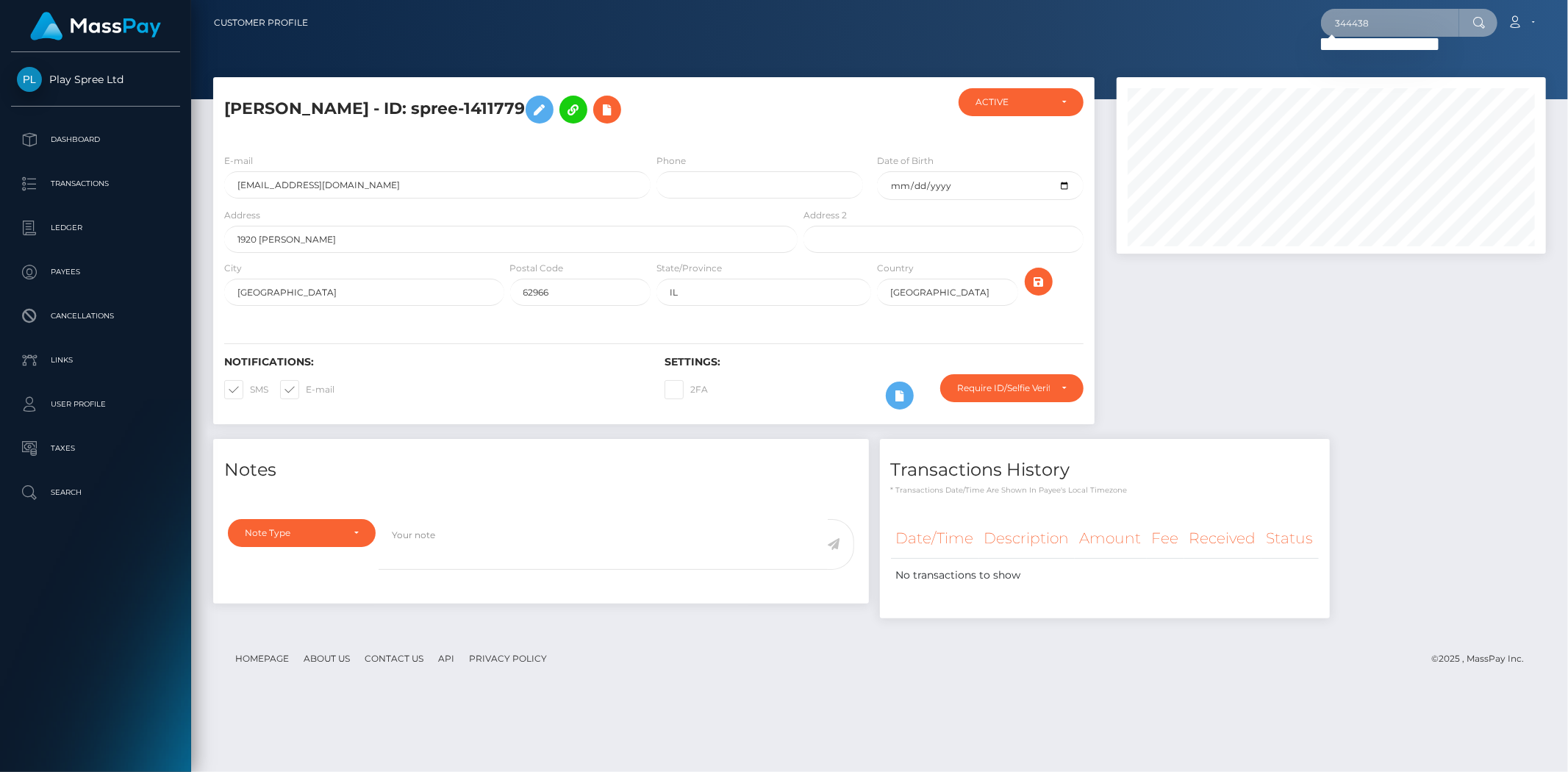
type input "344438"
drag, startPoint x: 496, startPoint y: 110, endPoint x: 612, endPoint y: 106, distance: 116.1
click at [612, 106] on h5 "KRISTINA MARIE JOHNSON - ID: spree-1411779" at bounding box center [507, 109] width 566 height 43
copy h5 "spree-1411779"
